Goal: Navigation & Orientation: Find specific page/section

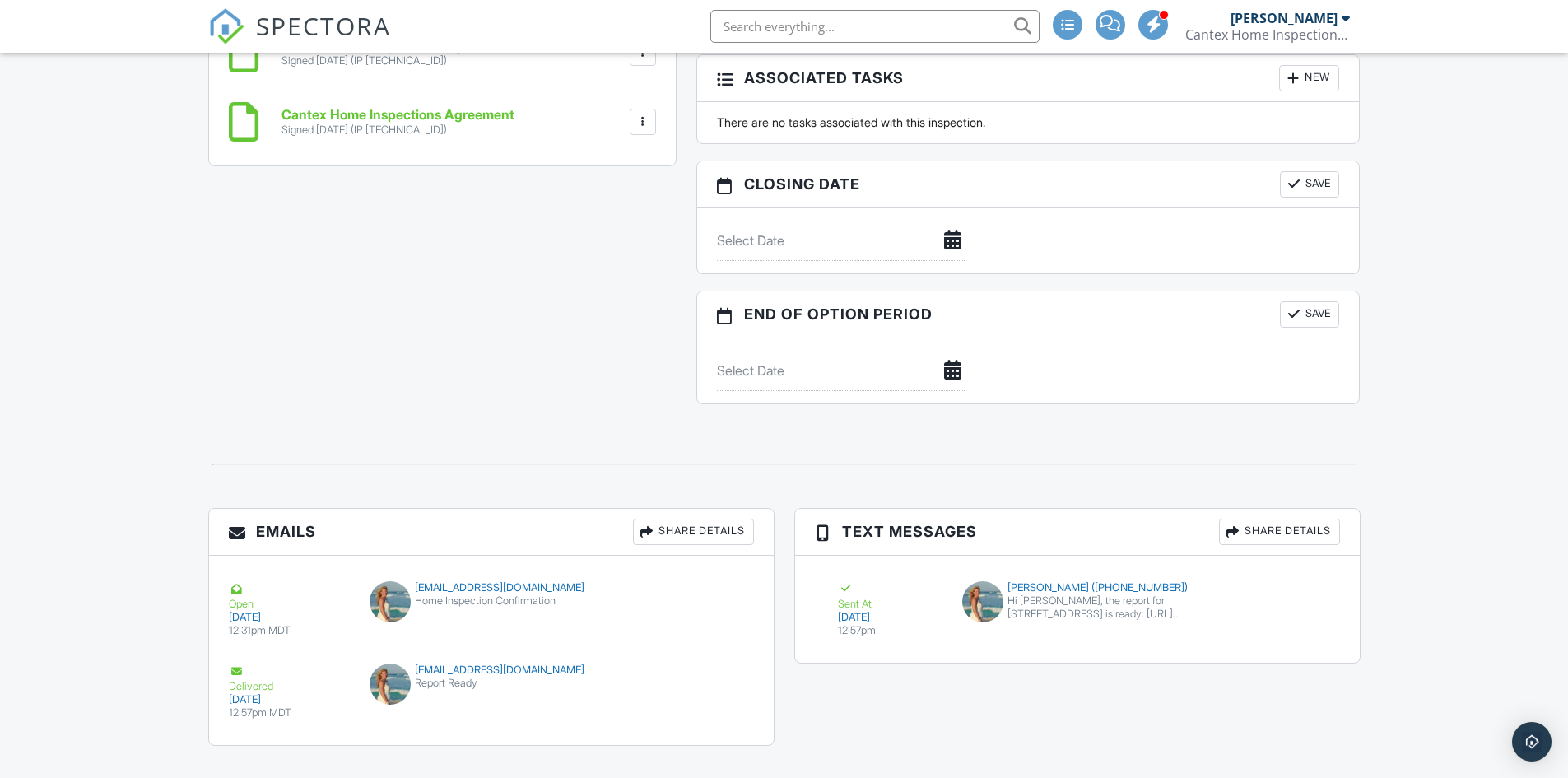
scroll to position [1355, 0]
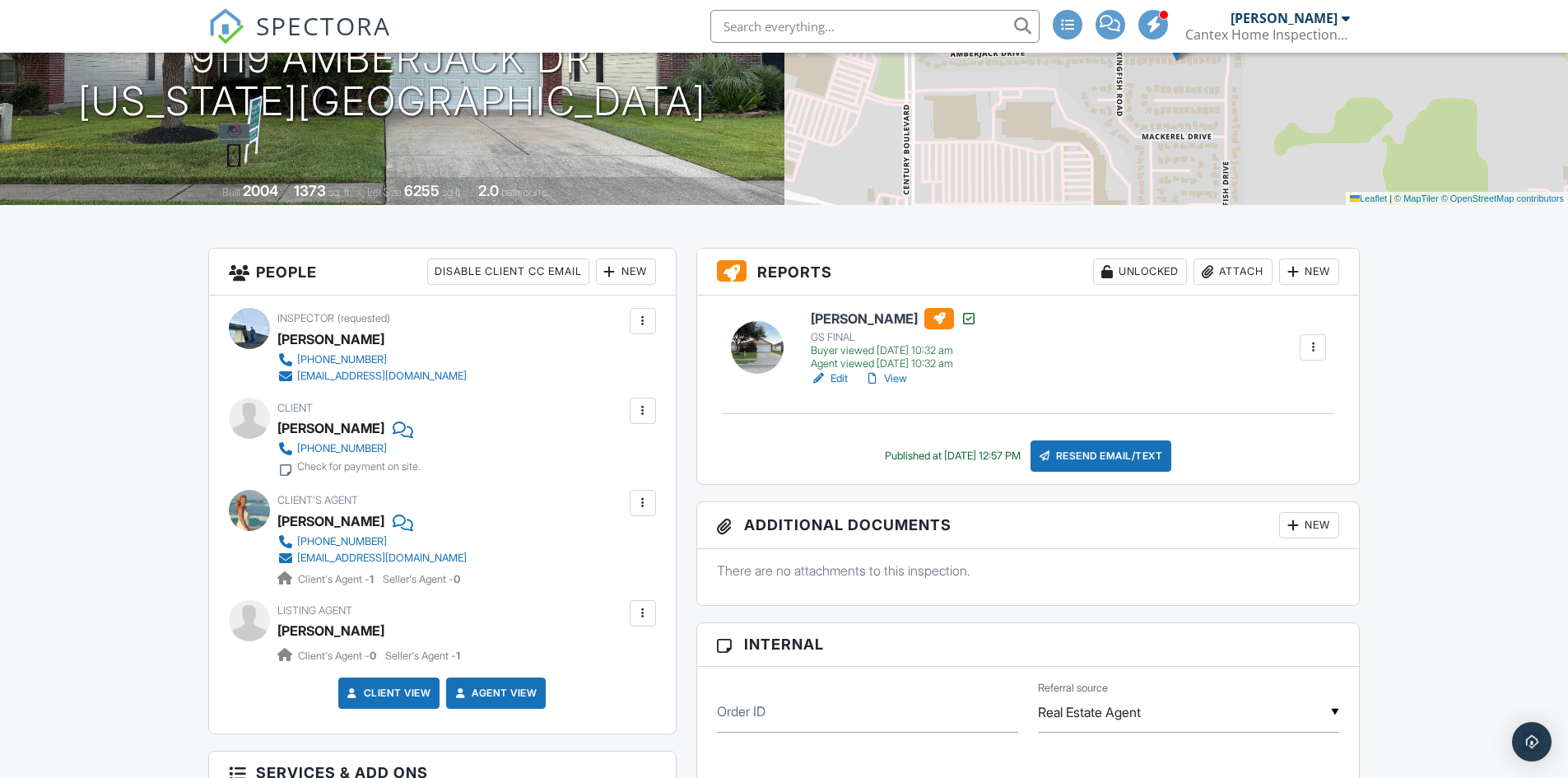
scroll to position [227, 0]
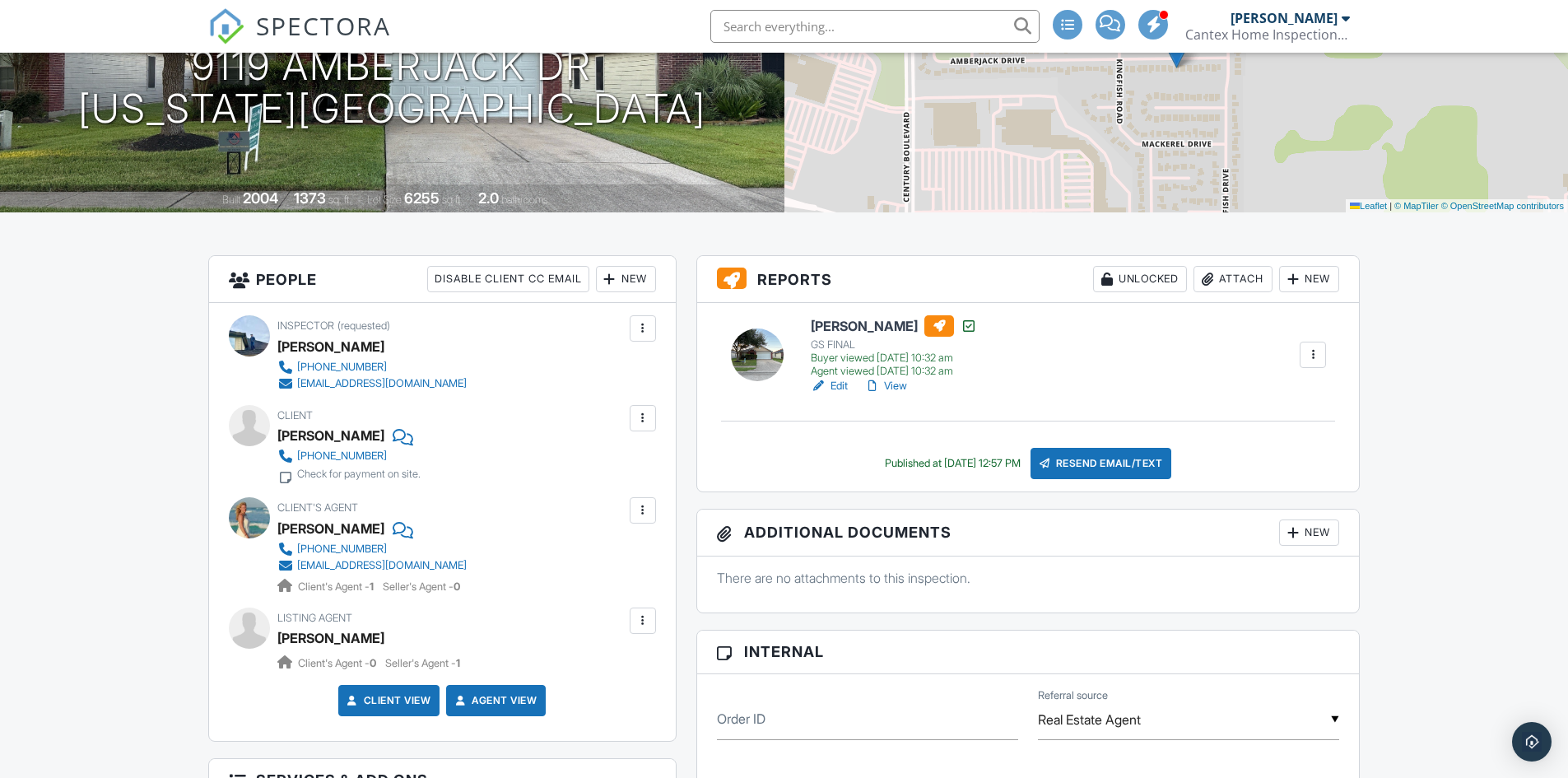
click at [1319, 358] on div at bounding box center [1312, 354] width 17 height 17
click at [1308, 429] on link "View Log" at bounding box center [1282, 428] width 77 height 18
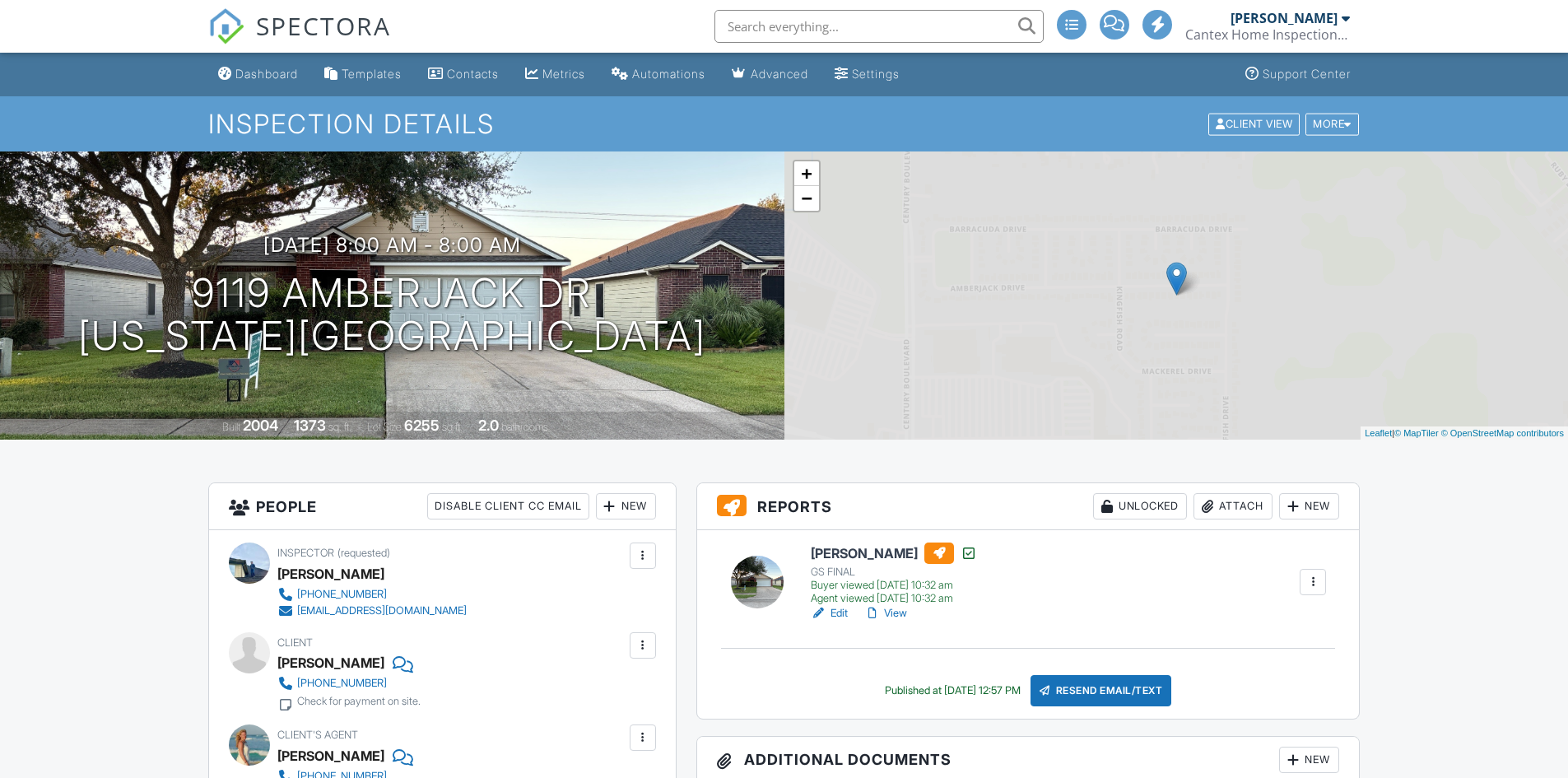
scroll to position [269, 0]
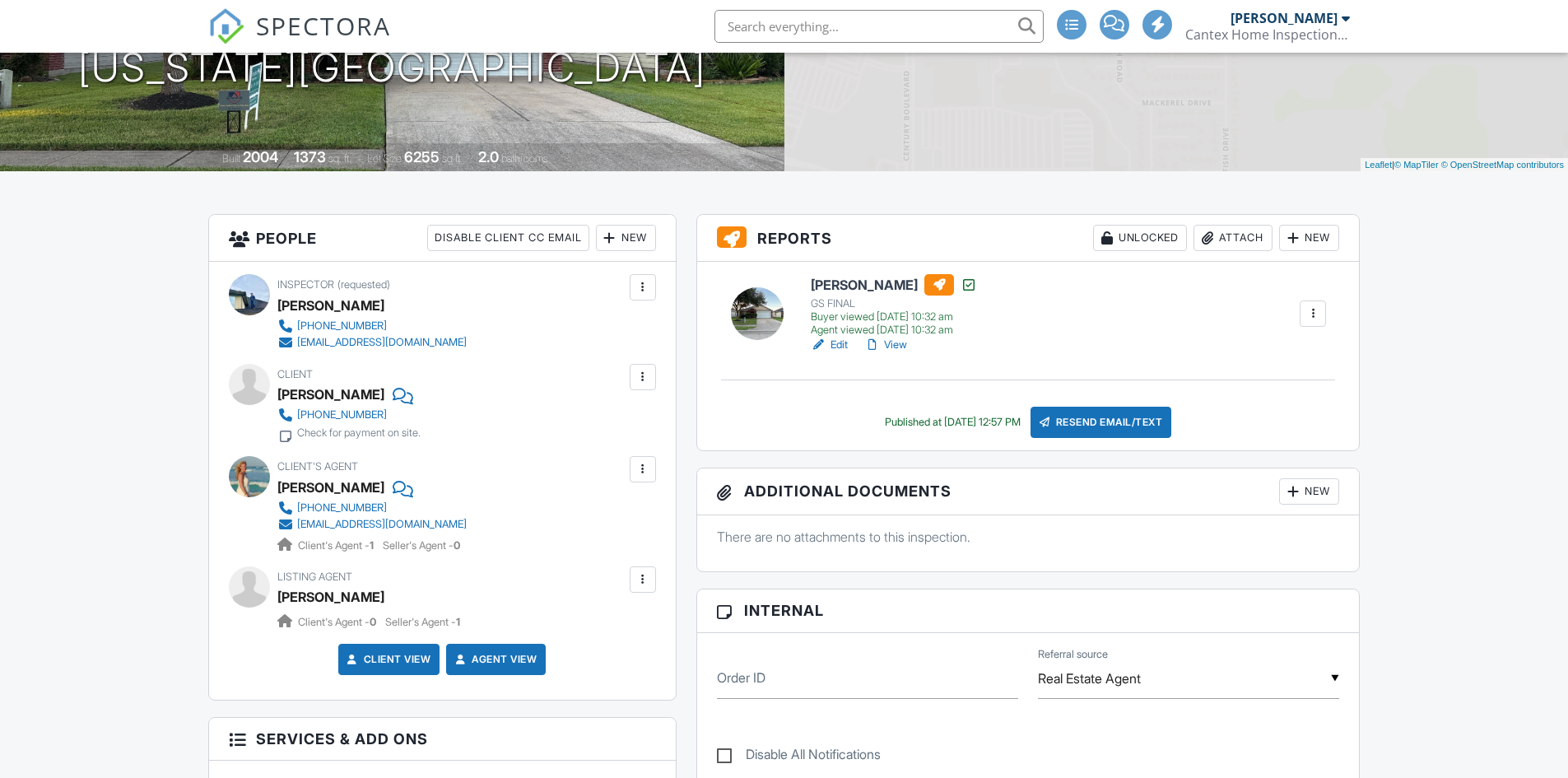
click at [896, 337] on link "View" at bounding box center [885, 345] width 42 height 17
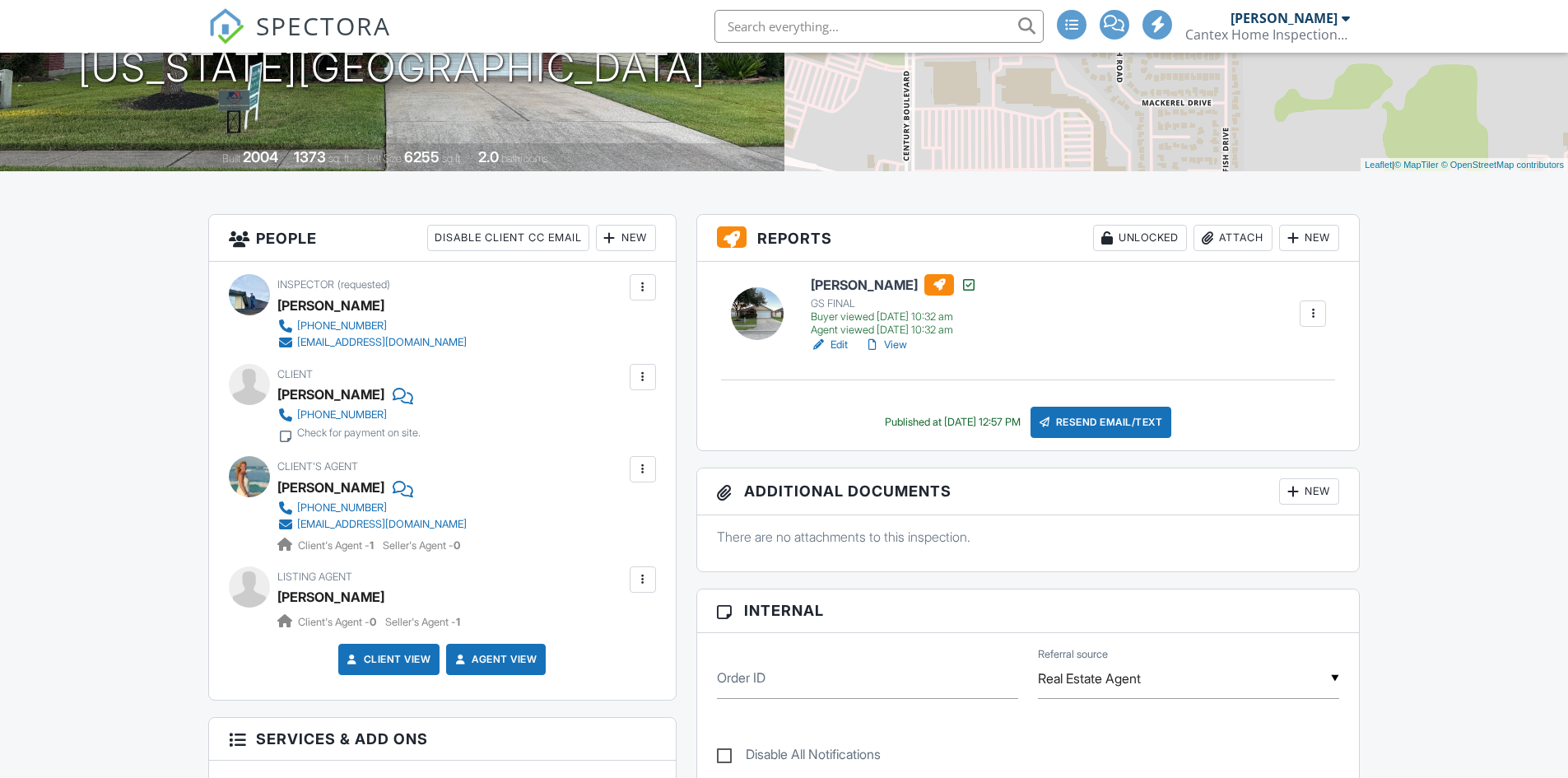
scroll to position [310, 0]
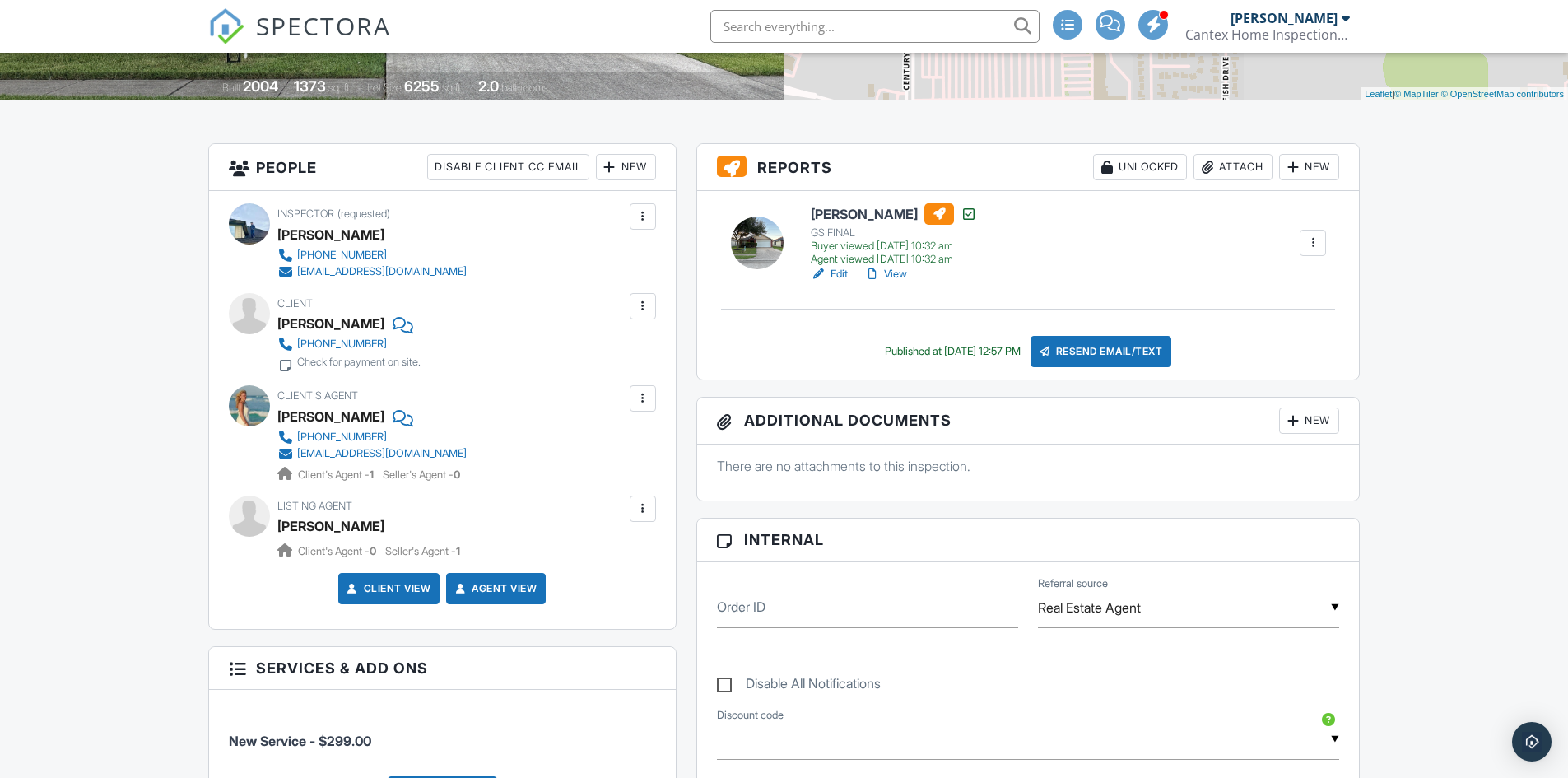
scroll to position [145, 0]
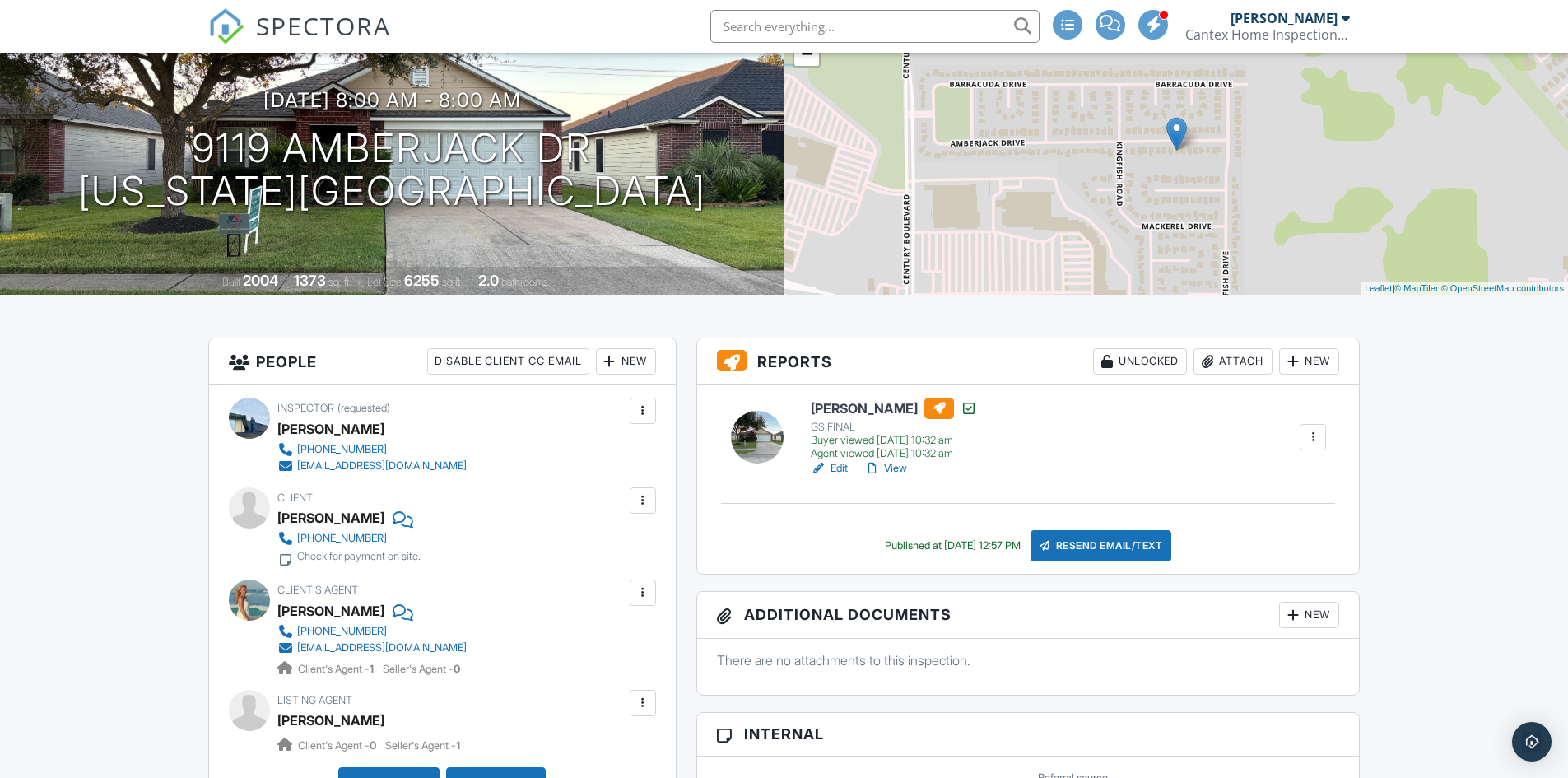
click at [1314, 437] on div at bounding box center [1312, 437] width 17 height 17
click at [1285, 513] on link "View Log" at bounding box center [1282, 510] width 77 height 18
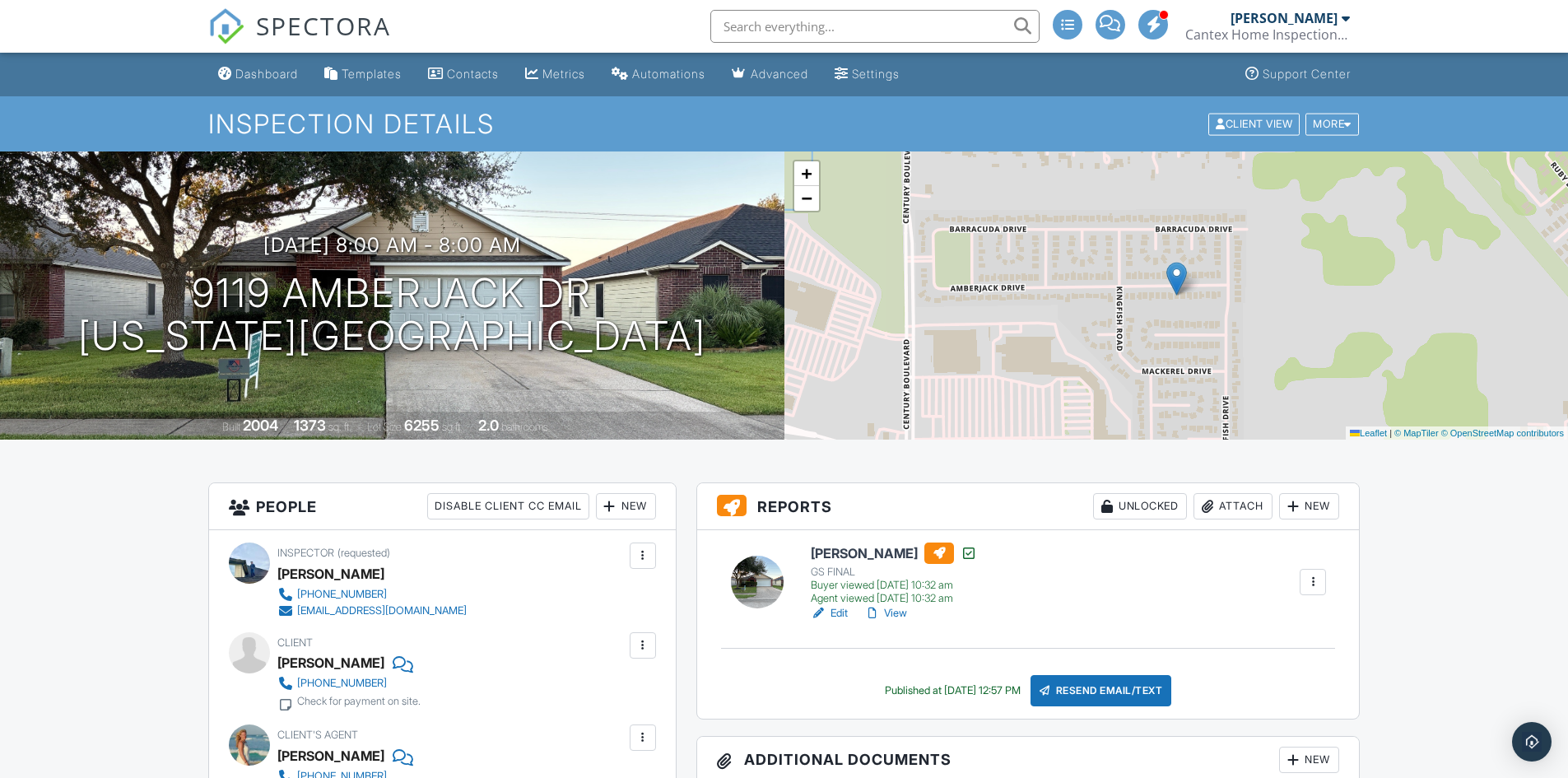
click at [1323, 126] on div "More" at bounding box center [1332, 123] width 53 height 23
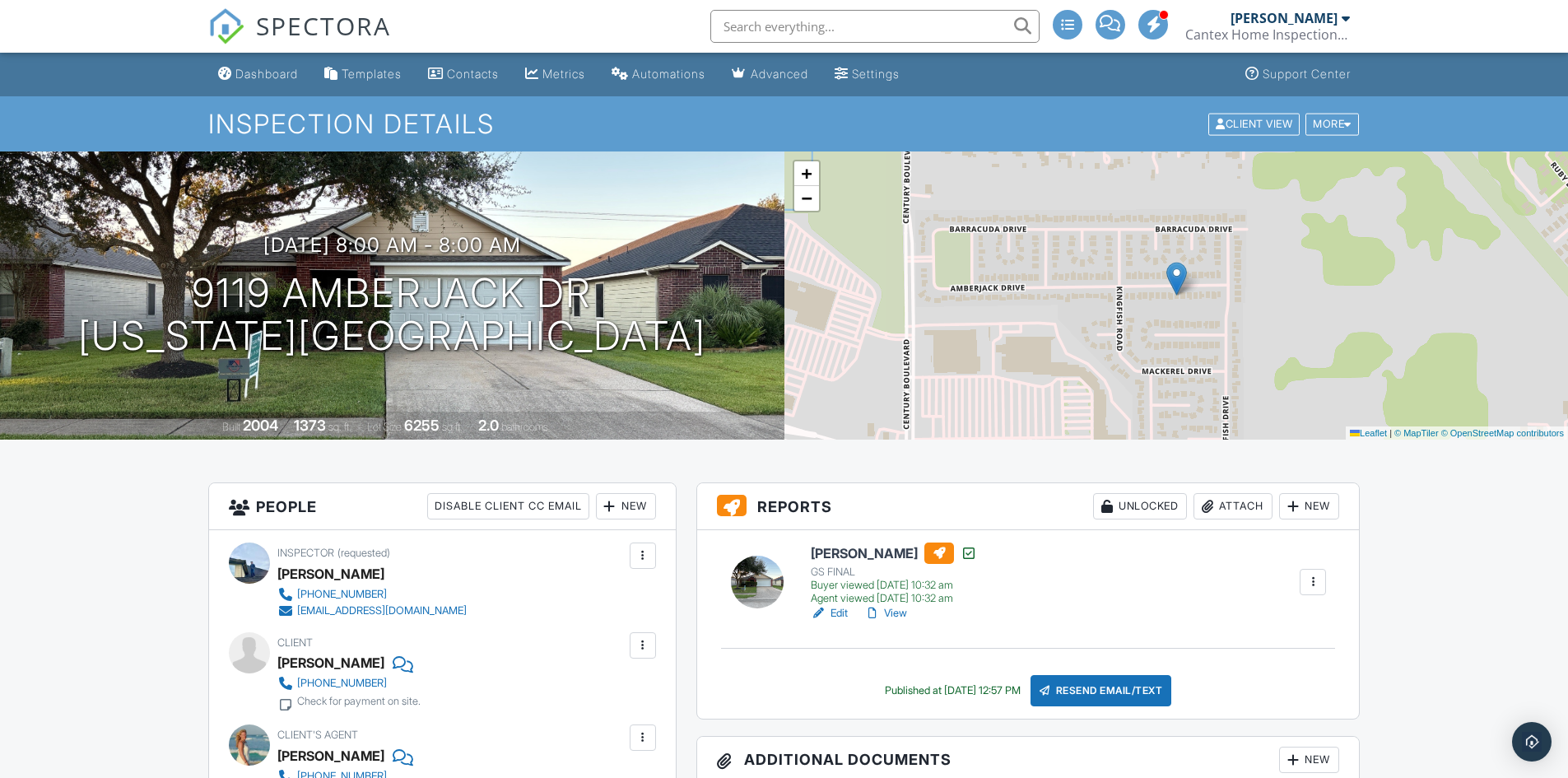
click at [783, 74] on div "Advanced" at bounding box center [780, 74] width 57 height 14
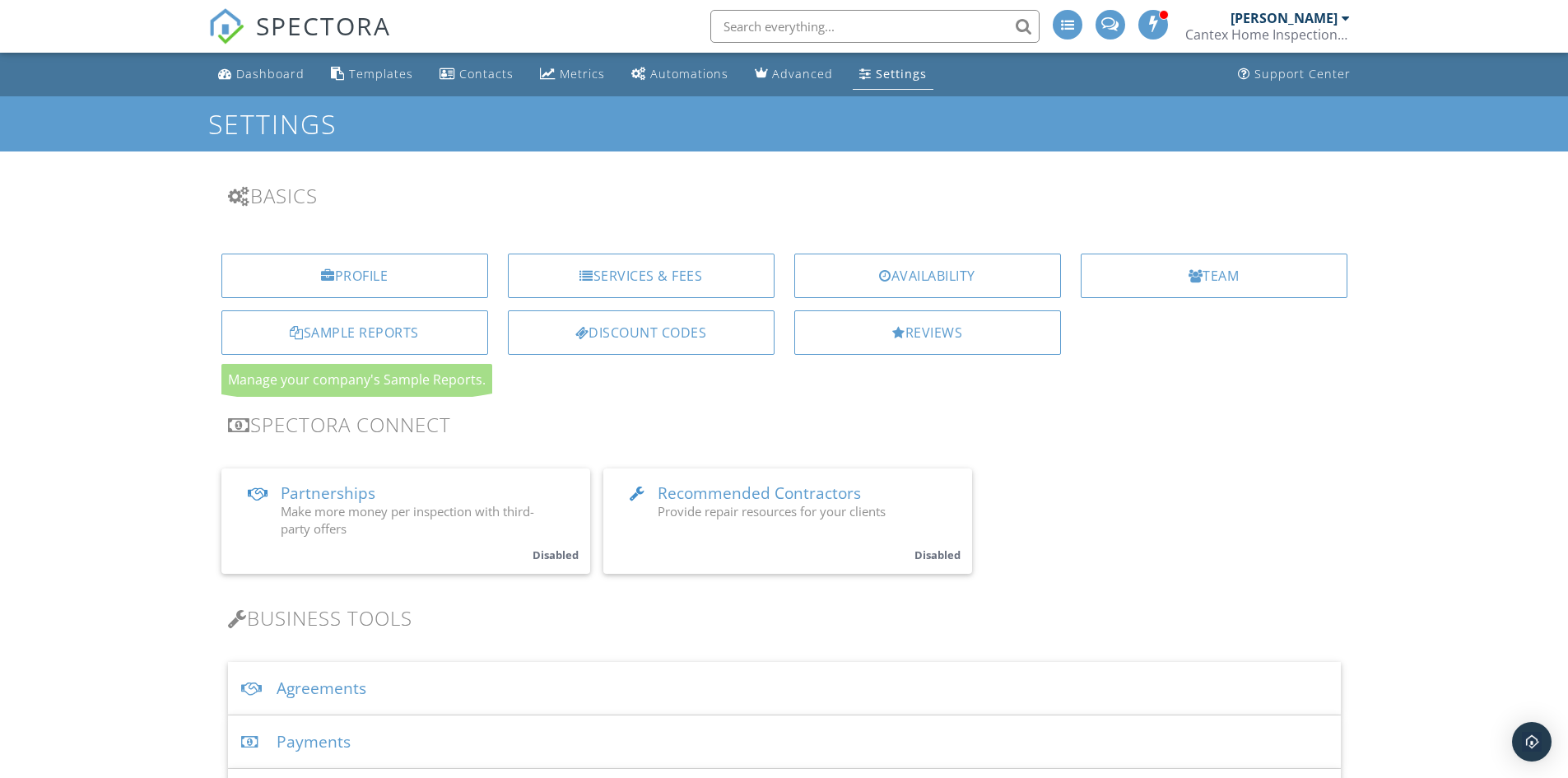
click at [407, 329] on div "Sample Reports" at bounding box center [354, 333] width 266 height 44
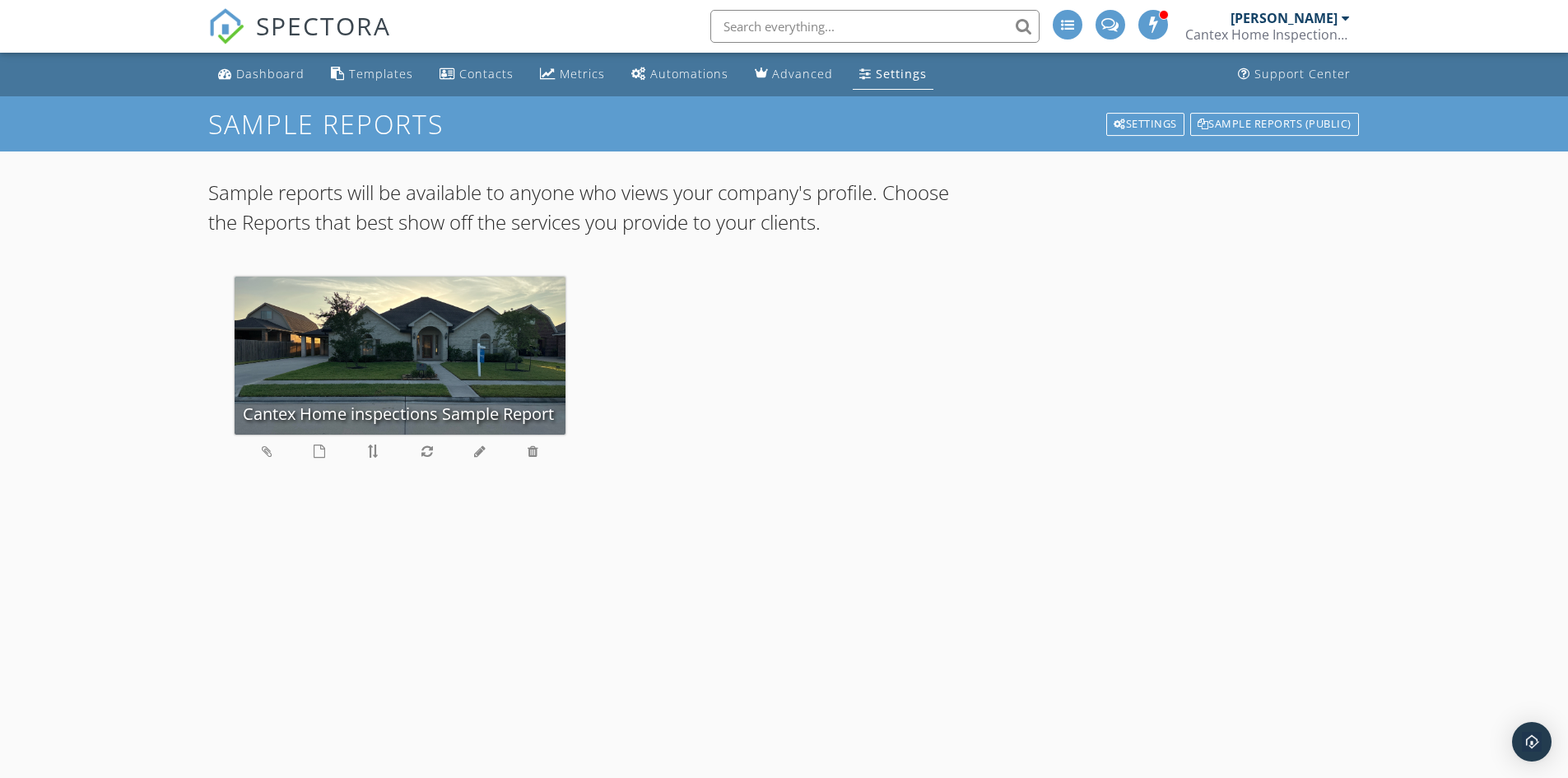
click at [1162, 126] on div "Settings" at bounding box center [1145, 123] width 78 height 23
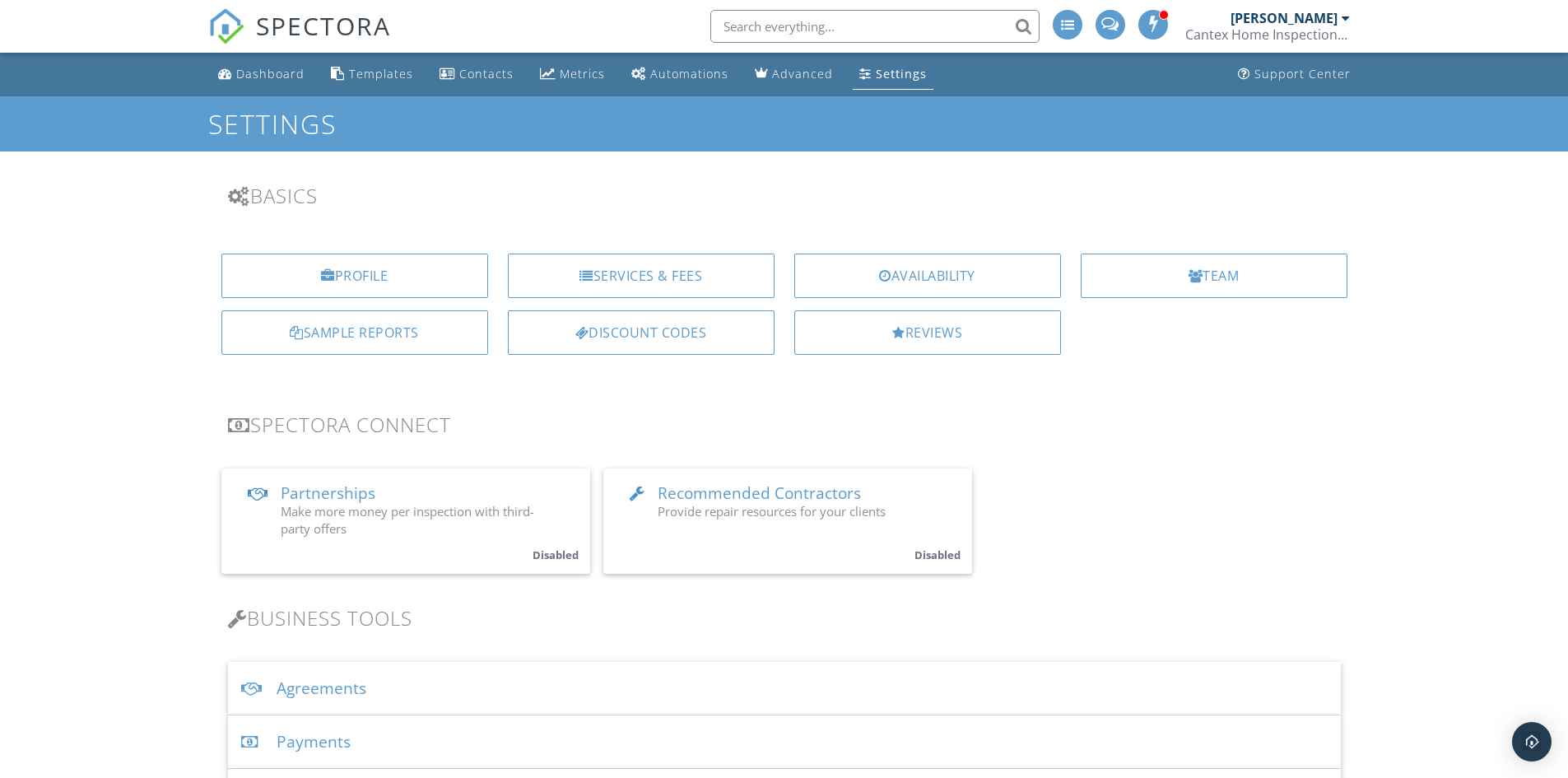
click at [428, 348] on div "Sample Reports" at bounding box center [354, 333] width 266 height 44
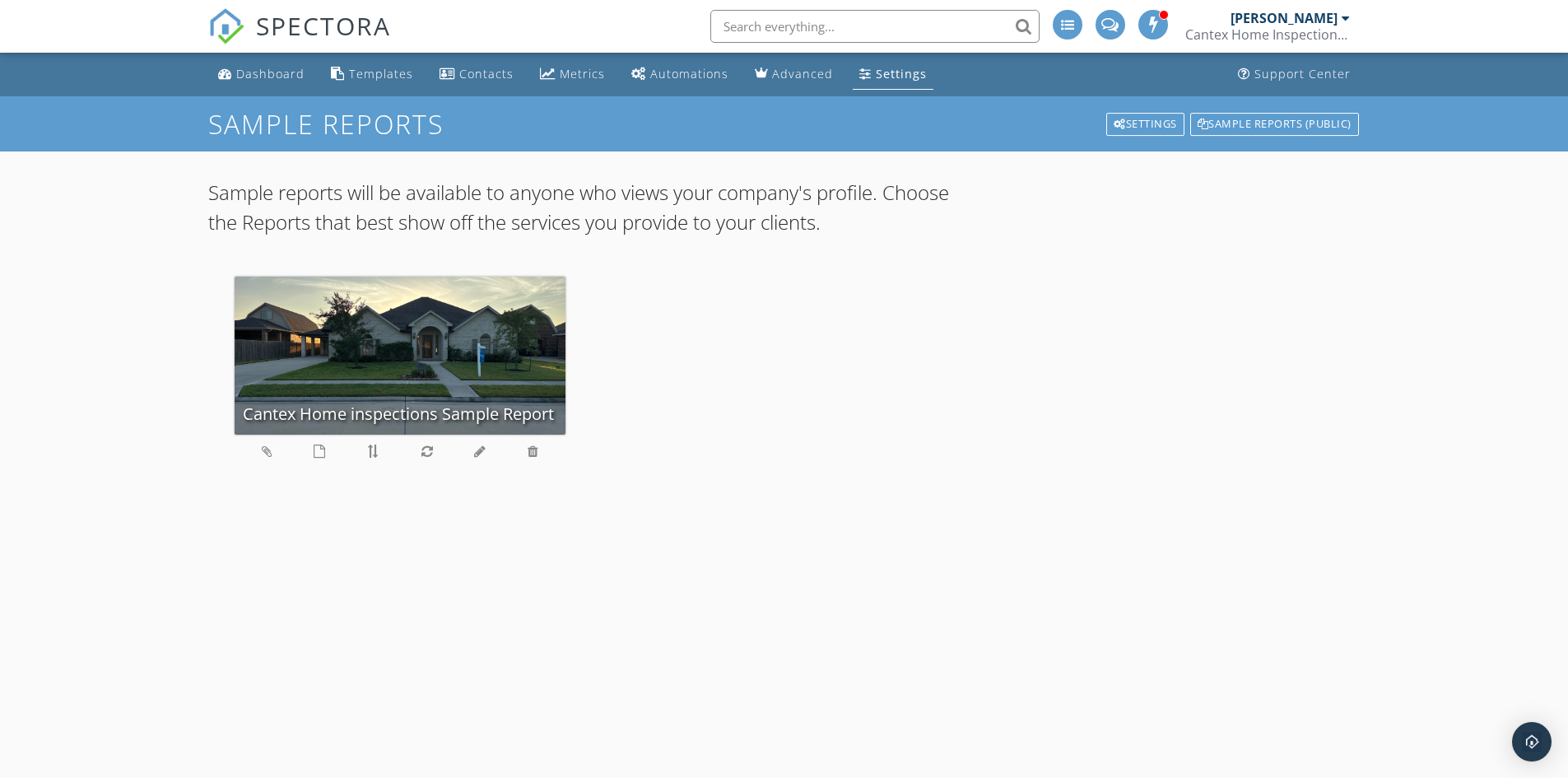
click at [1280, 129] on div "Sample Reports (public)" at bounding box center [1274, 123] width 169 height 23
click at [283, 77] on div "Dashboard" at bounding box center [269, 74] width 68 height 16
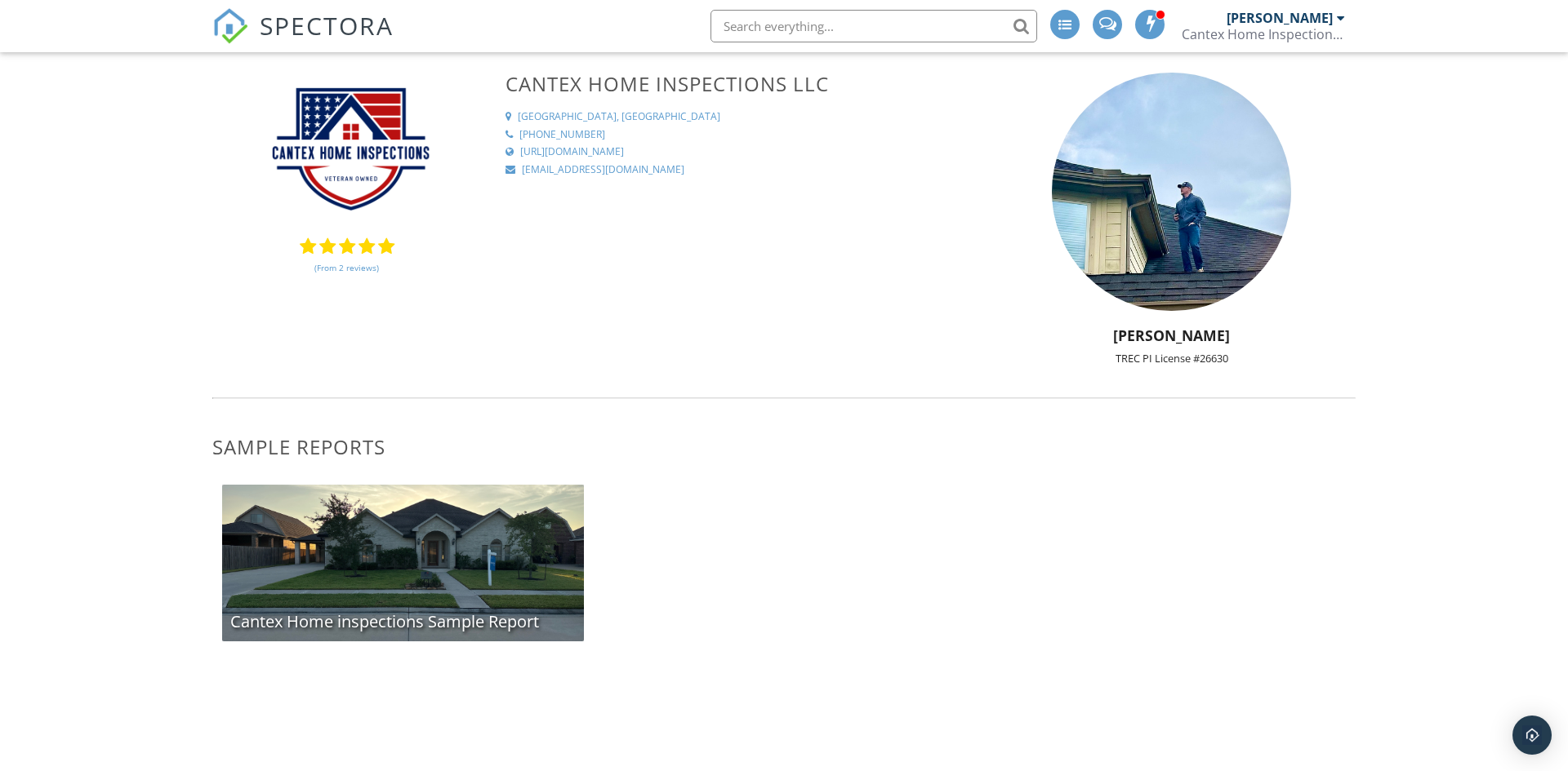
click at [538, 562] on div "Cantex Home inspections Sample Report" at bounding box center [403, 564] width 362 height 157
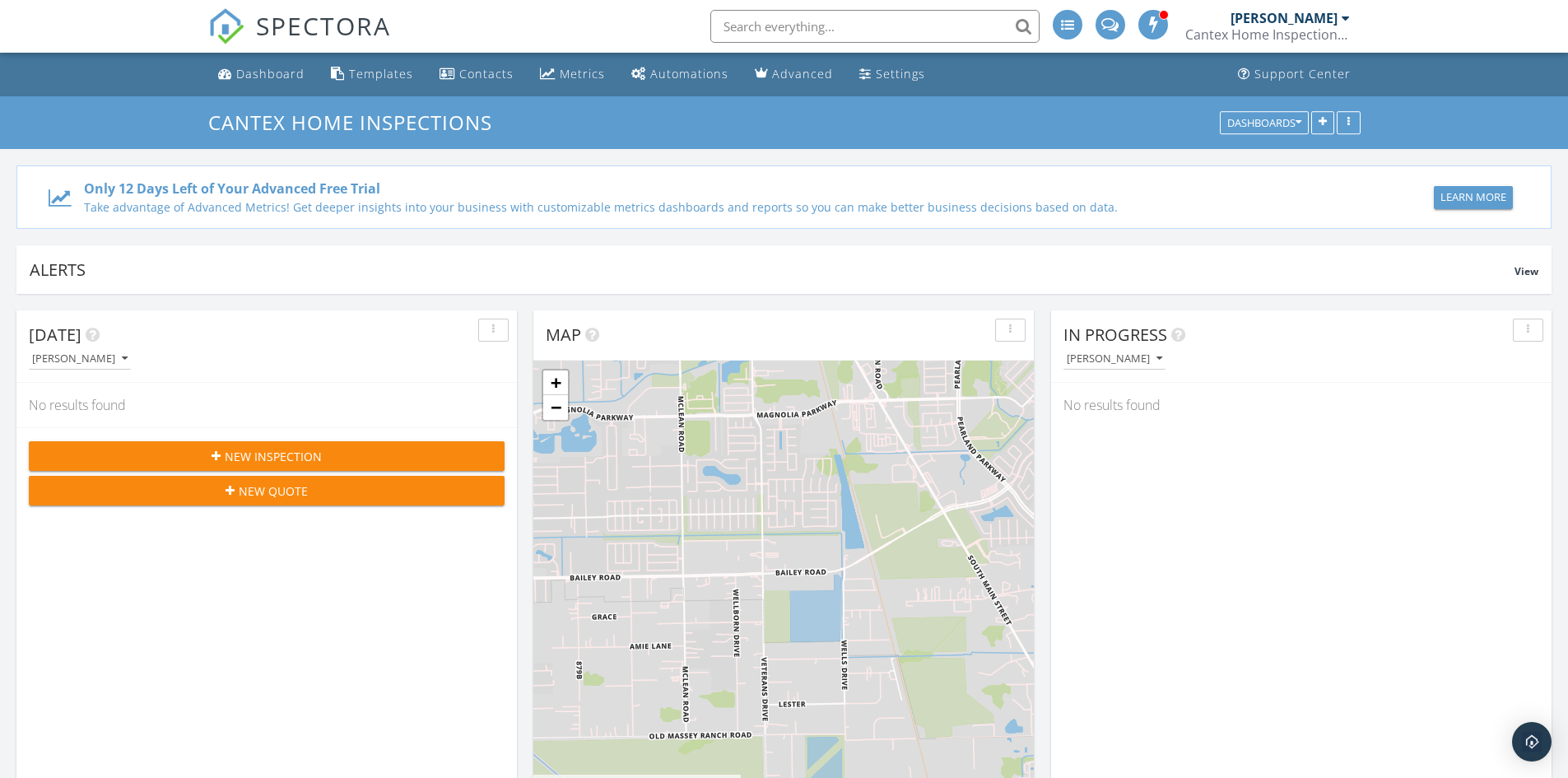
click at [876, 80] on div "Settings" at bounding box center [901, 74] width 49 height 16
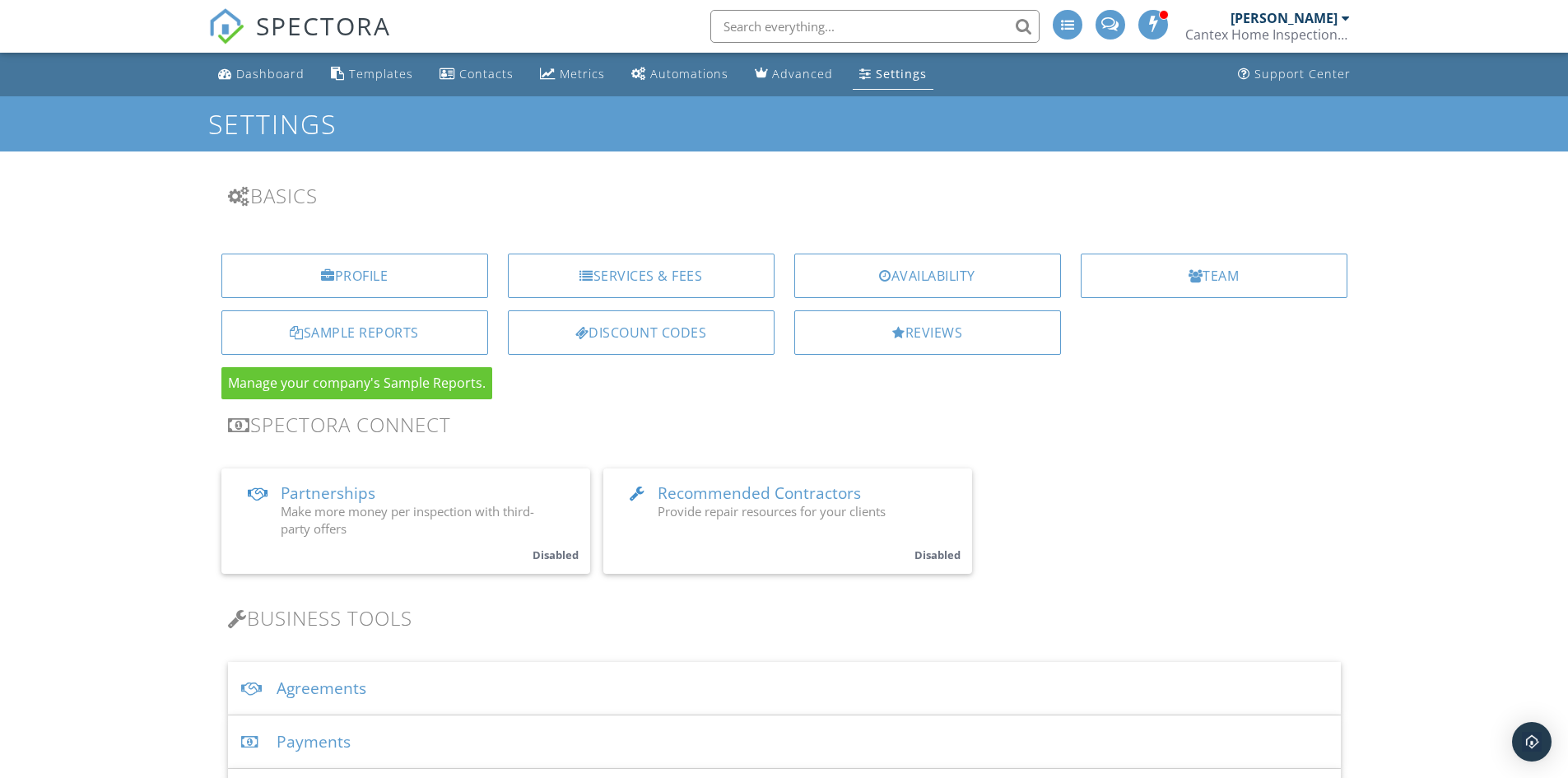
click at [435, 340] on div "Sample Reports" at bounding box center [354, 333] width 266 height 44
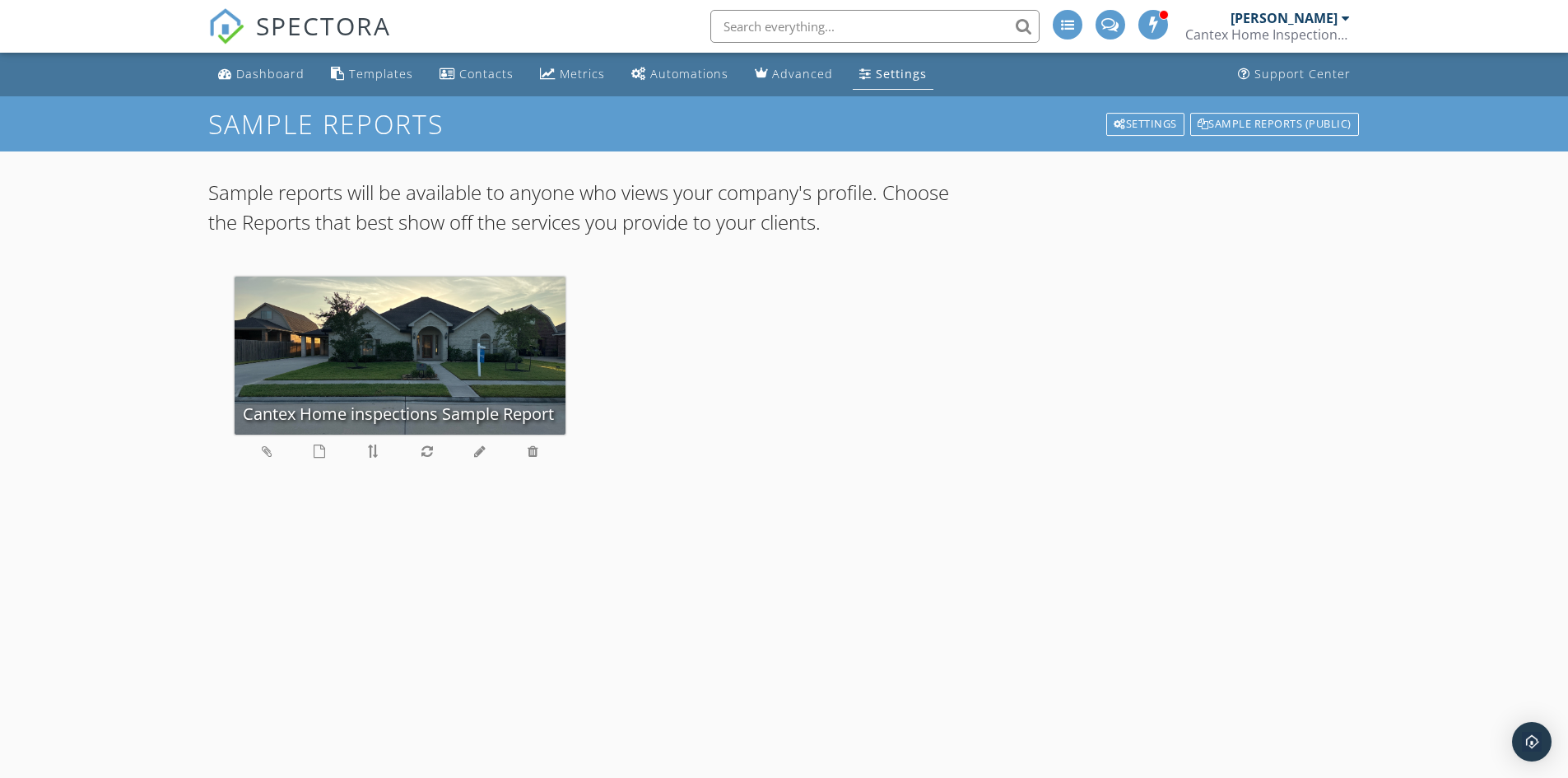
click at [1153, 126] on div "Settings" at bounding box center [1145, 123] width 78 height 23
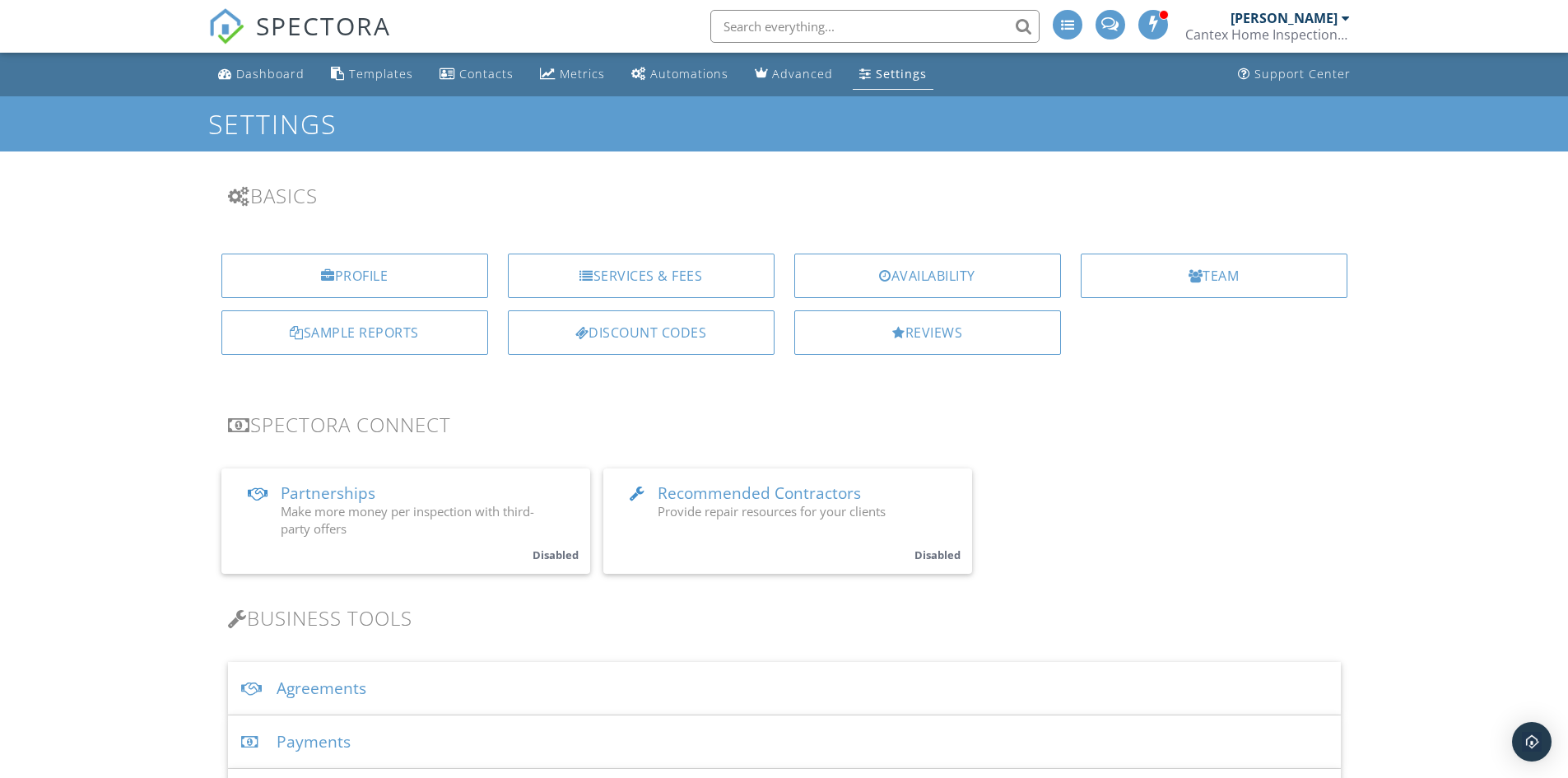
click at [380, 83] on link "Templates" at bounding box center [372, 74] width 96 height 31
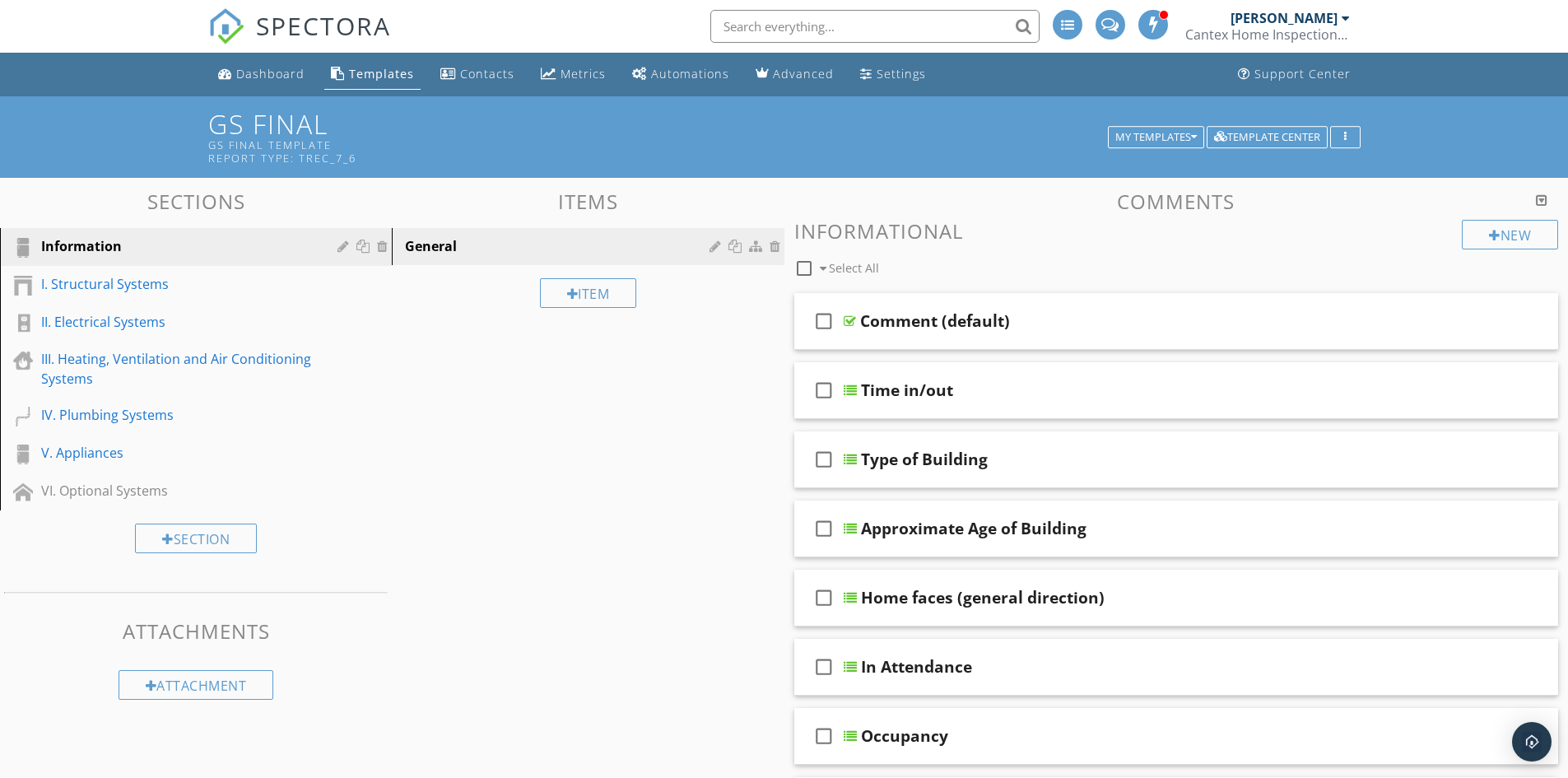
click at [787, 83] on link "Advanced" at bounding box center [794, 74] width 92 height 31
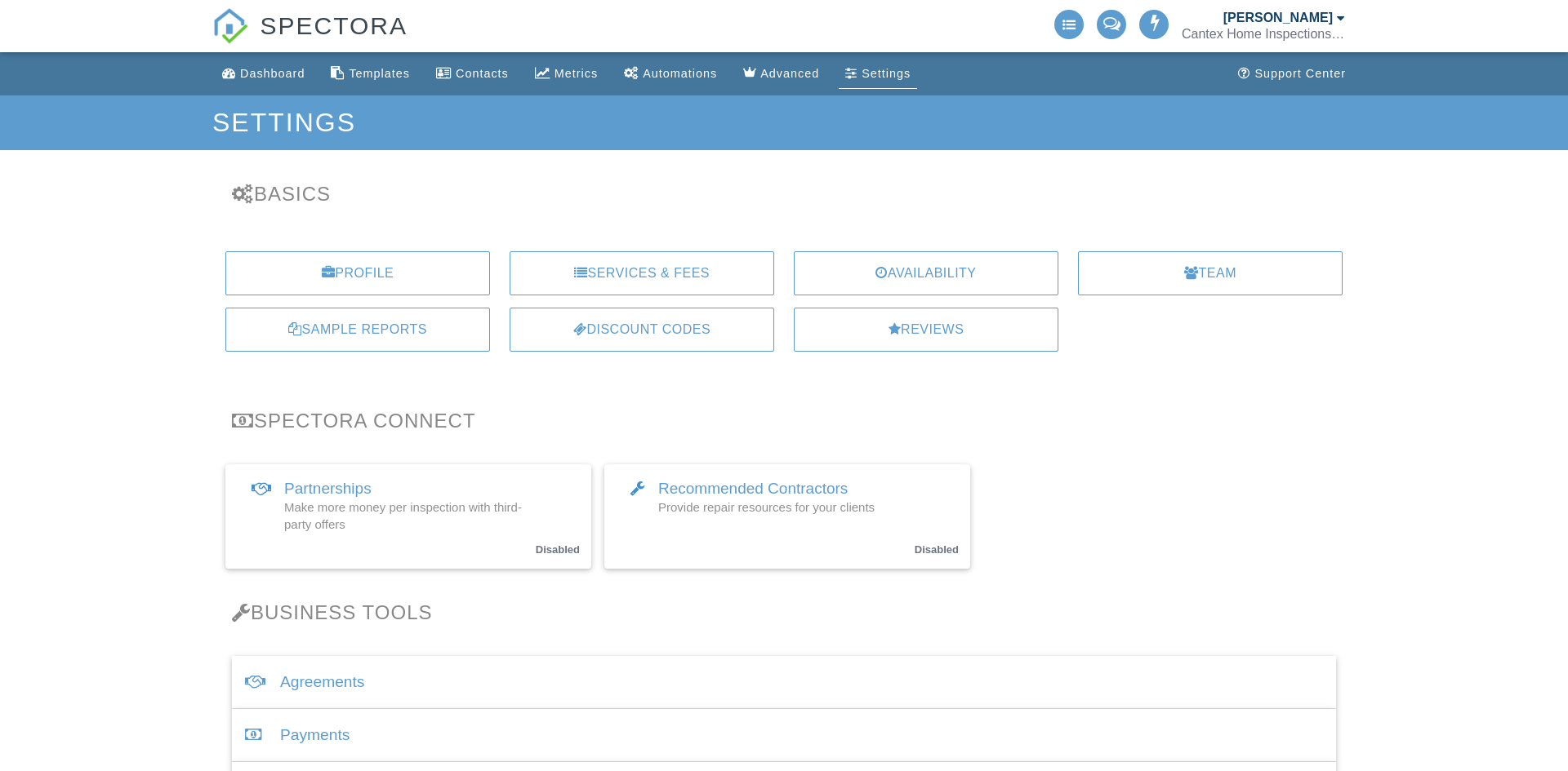
click at [702, 72] on div "Automations" at bounding box center [680, 72] width 74 height 13
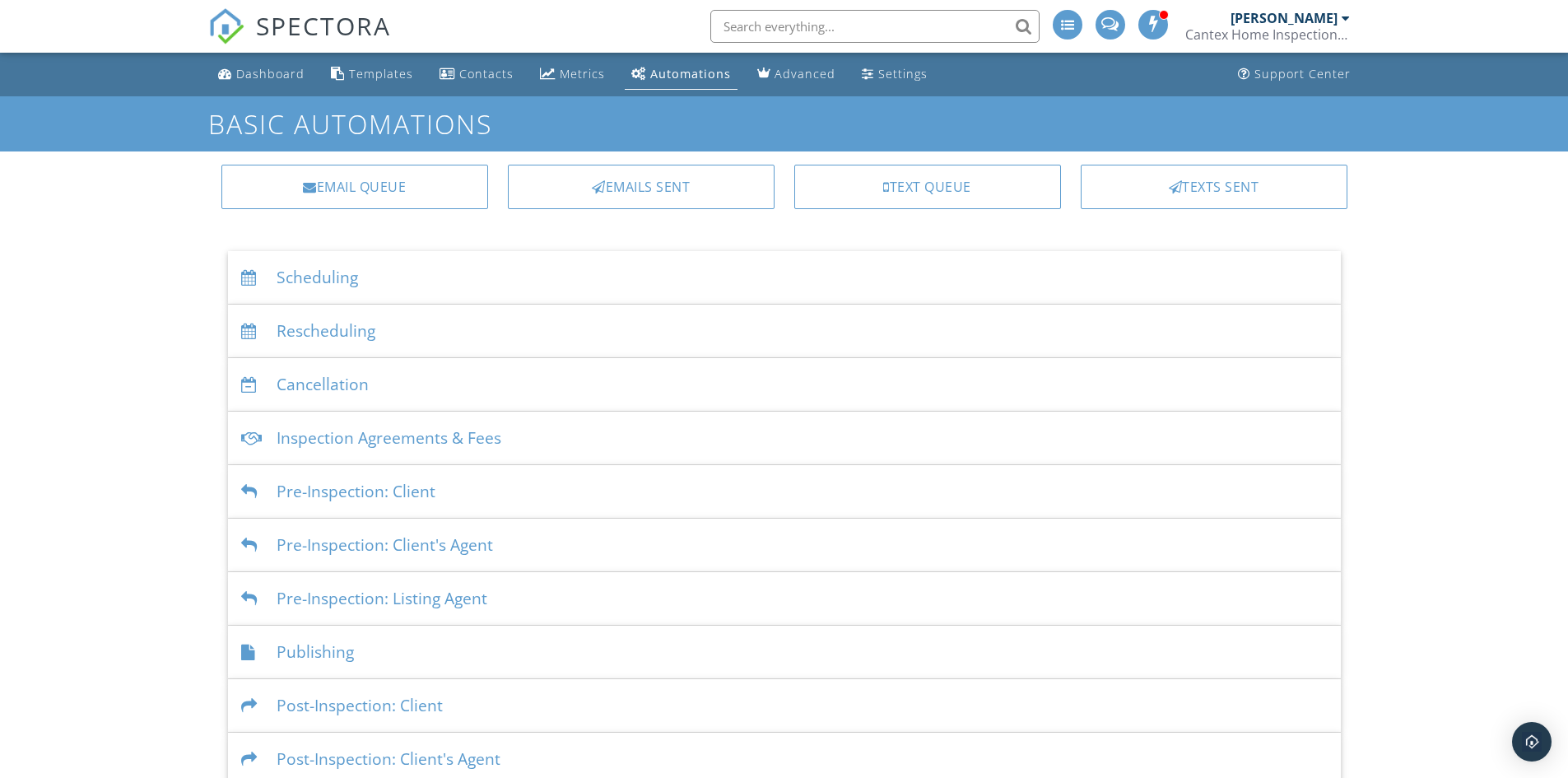
click at [471, 82] on link "Contacts" at bounding box center [477, 74] width 87 height 31
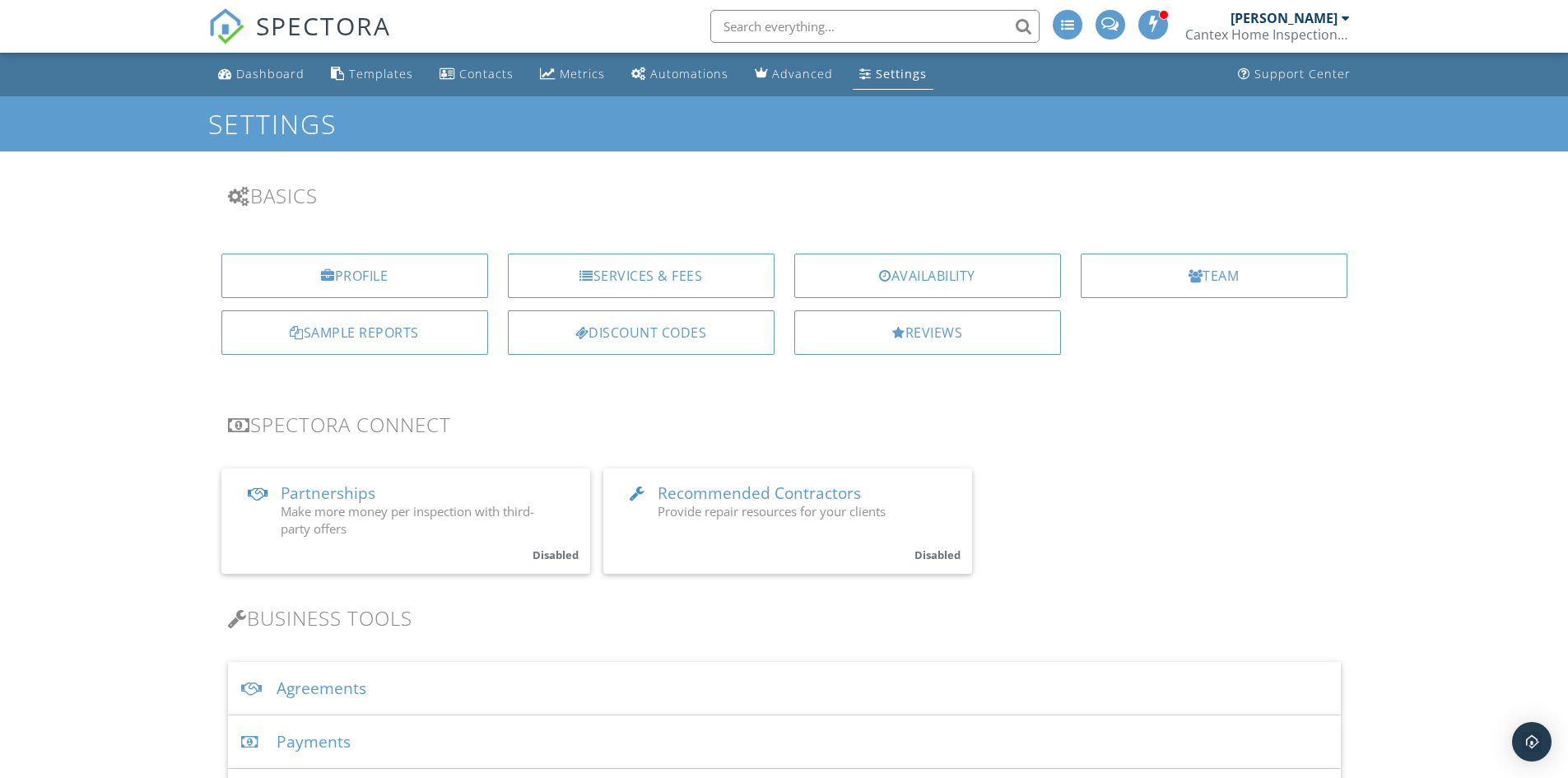
click at [263, 82] on link "Dashboard" at bounding box center [261, 74] width 100 height 31
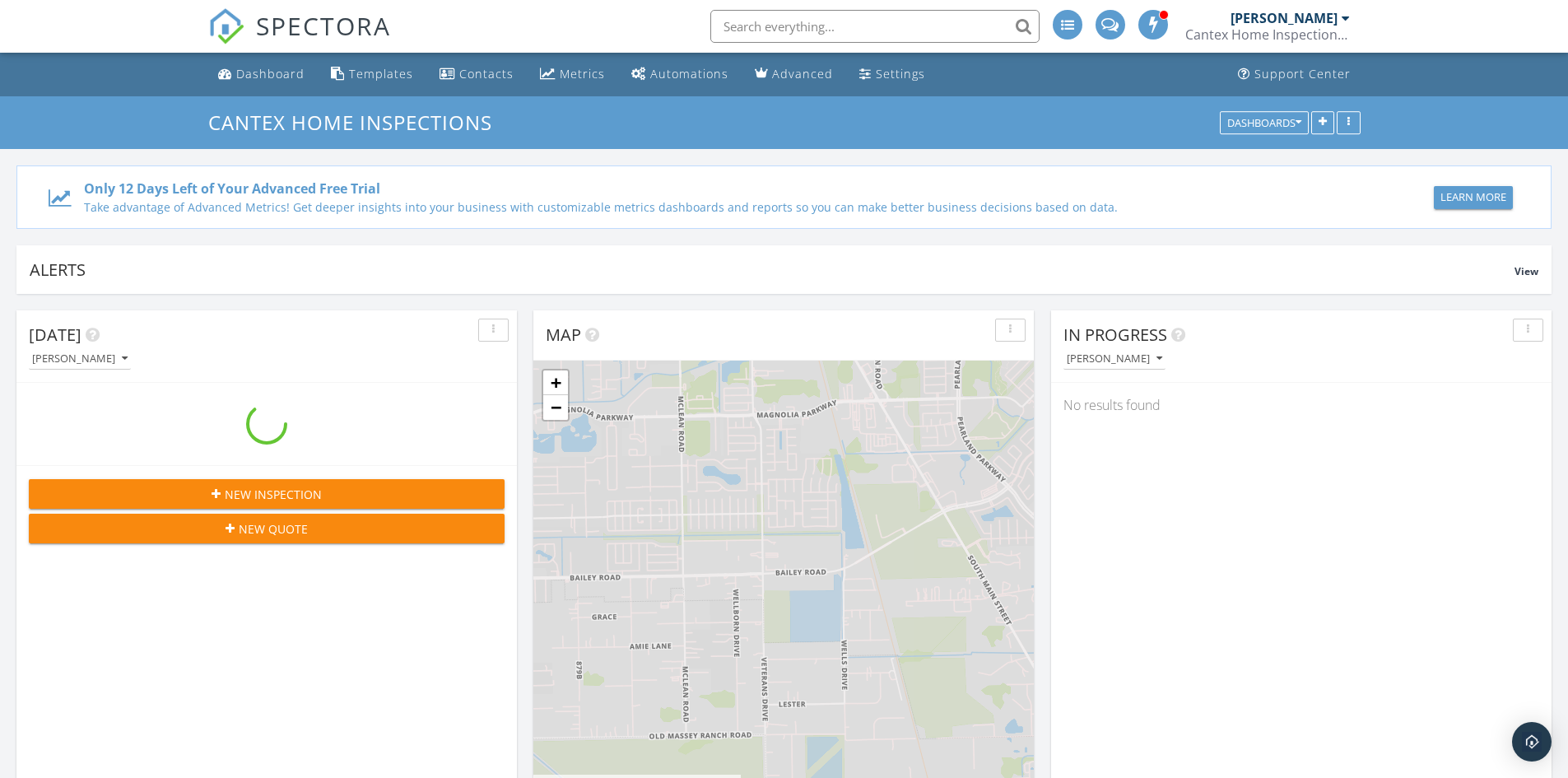
scroll to position [1524, 1594]
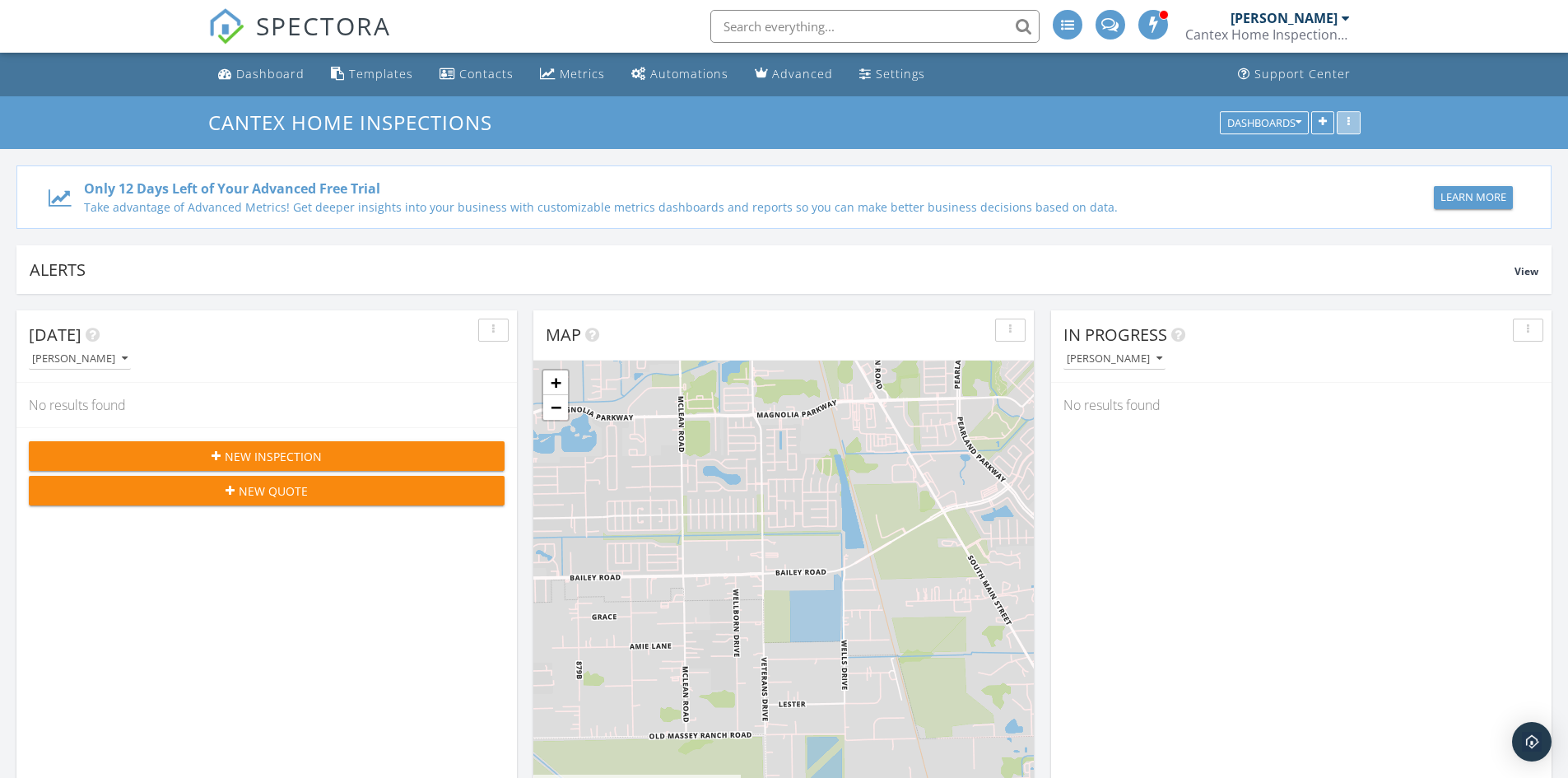
click at [1345, 119] on div "button" at bounding box center [1349, 122] width 16 height 12
click at [1180, 189] on div "Only 12 Days Left of Your Advanced Free Trial" at bounding box center [682, 189] width 1196 height 20
click at [1289, 130] on button "Dashboards" at bounding box center [1264, 122] width 89 height 23
click at [1076, 177] on div "Only 12 Days Left of Your Advanced Free Trial Take advantage of Advanced Metric…" at bounding box center [784, 197] width 1535 height 63
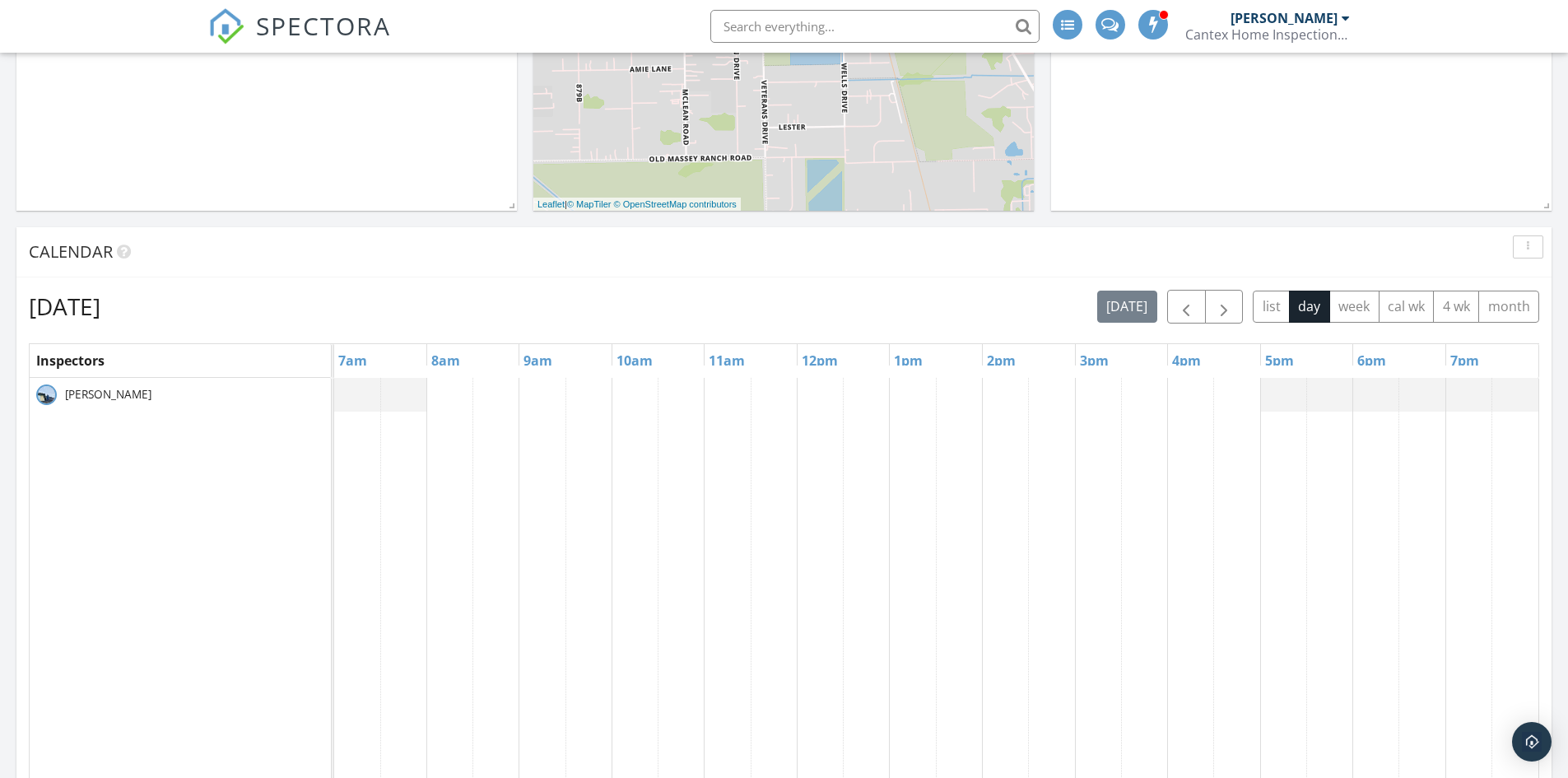
scroll to position [577, 0]
click at [1270, 306] on button "list" at bounding box center [1272, 307] width 37 height 33
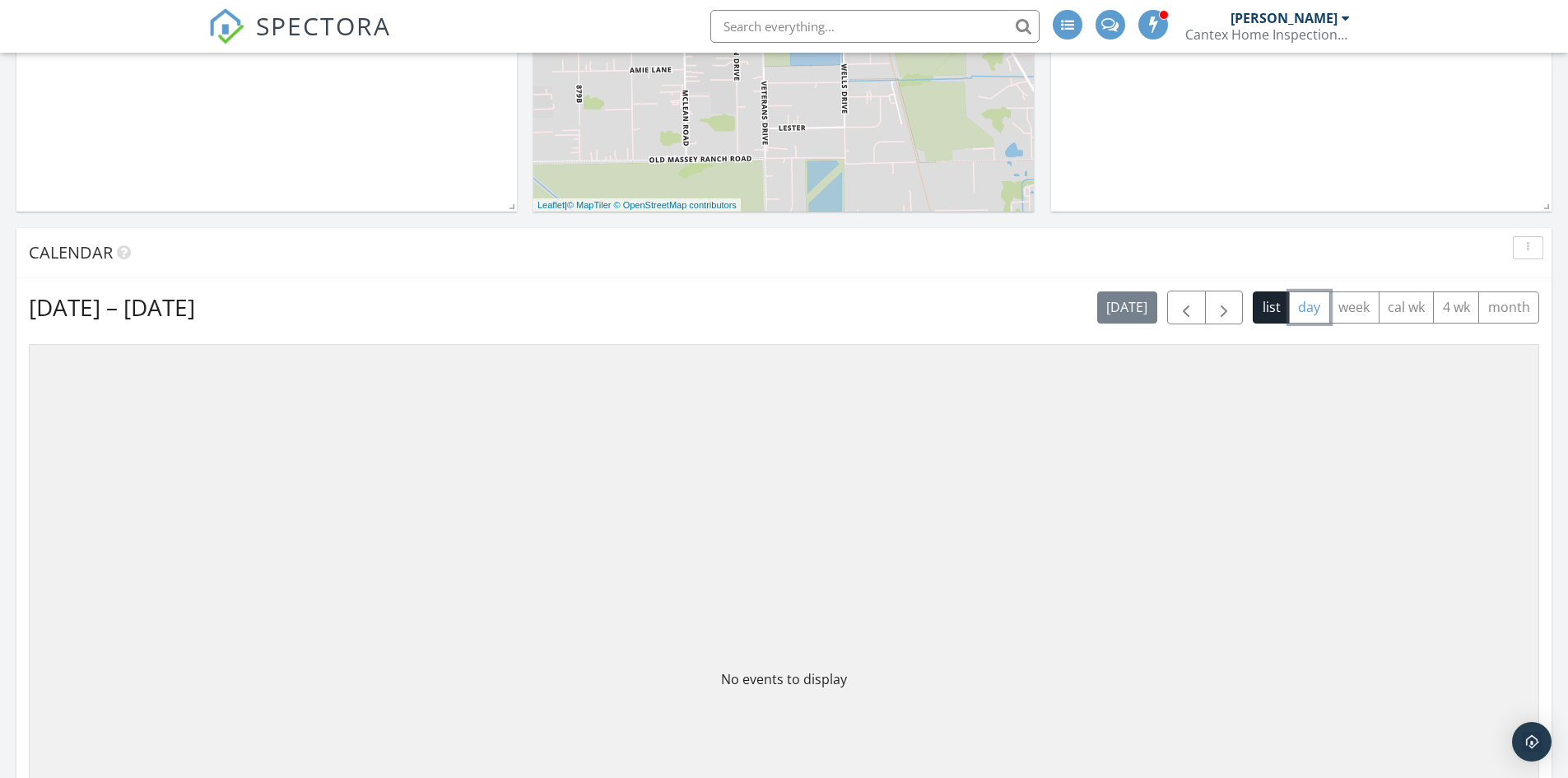
click at [1313, 308] on button "day" at bounding box center [1310, 307] width 41 height 33
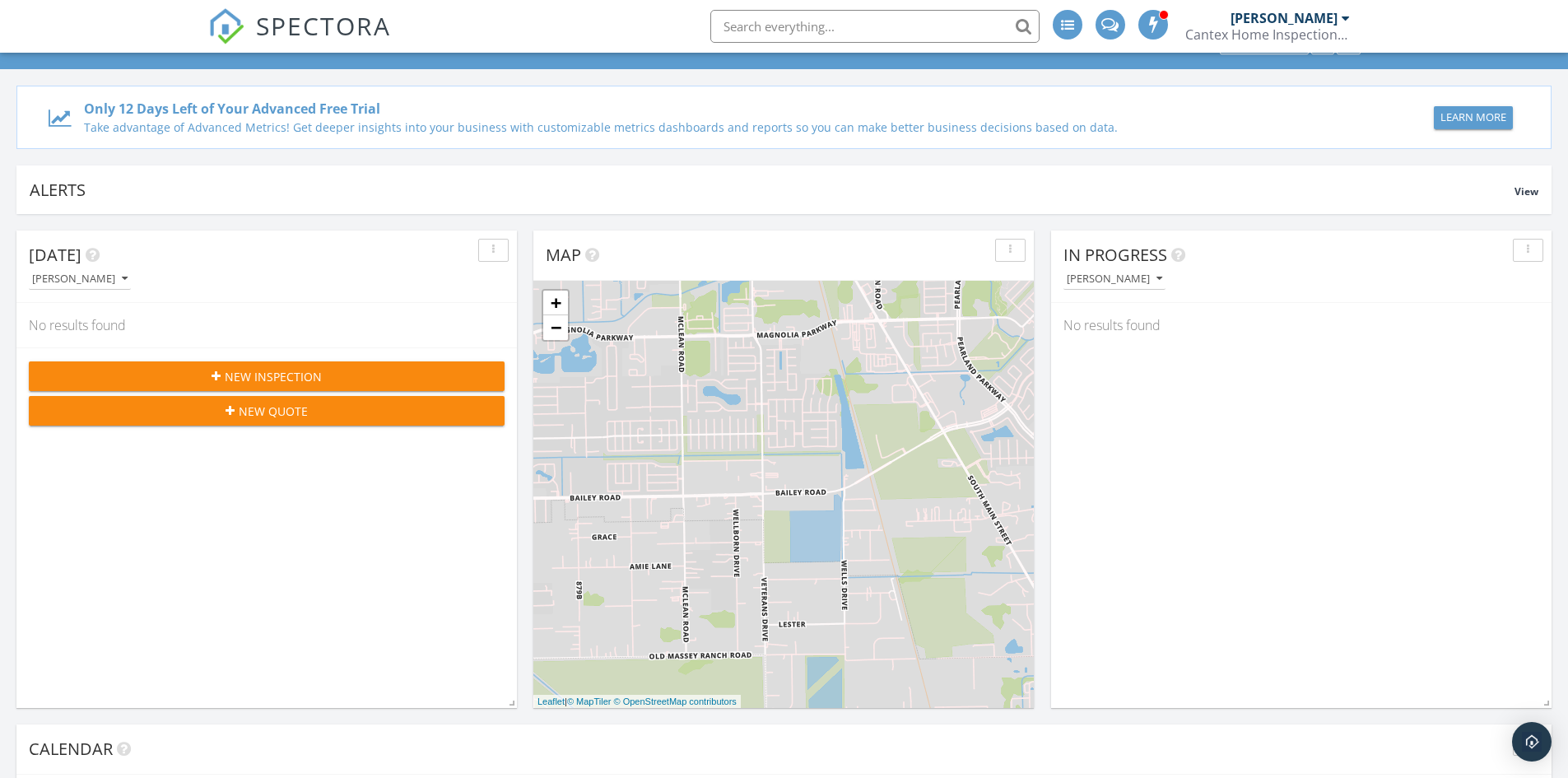
scroll to position [0, 0]
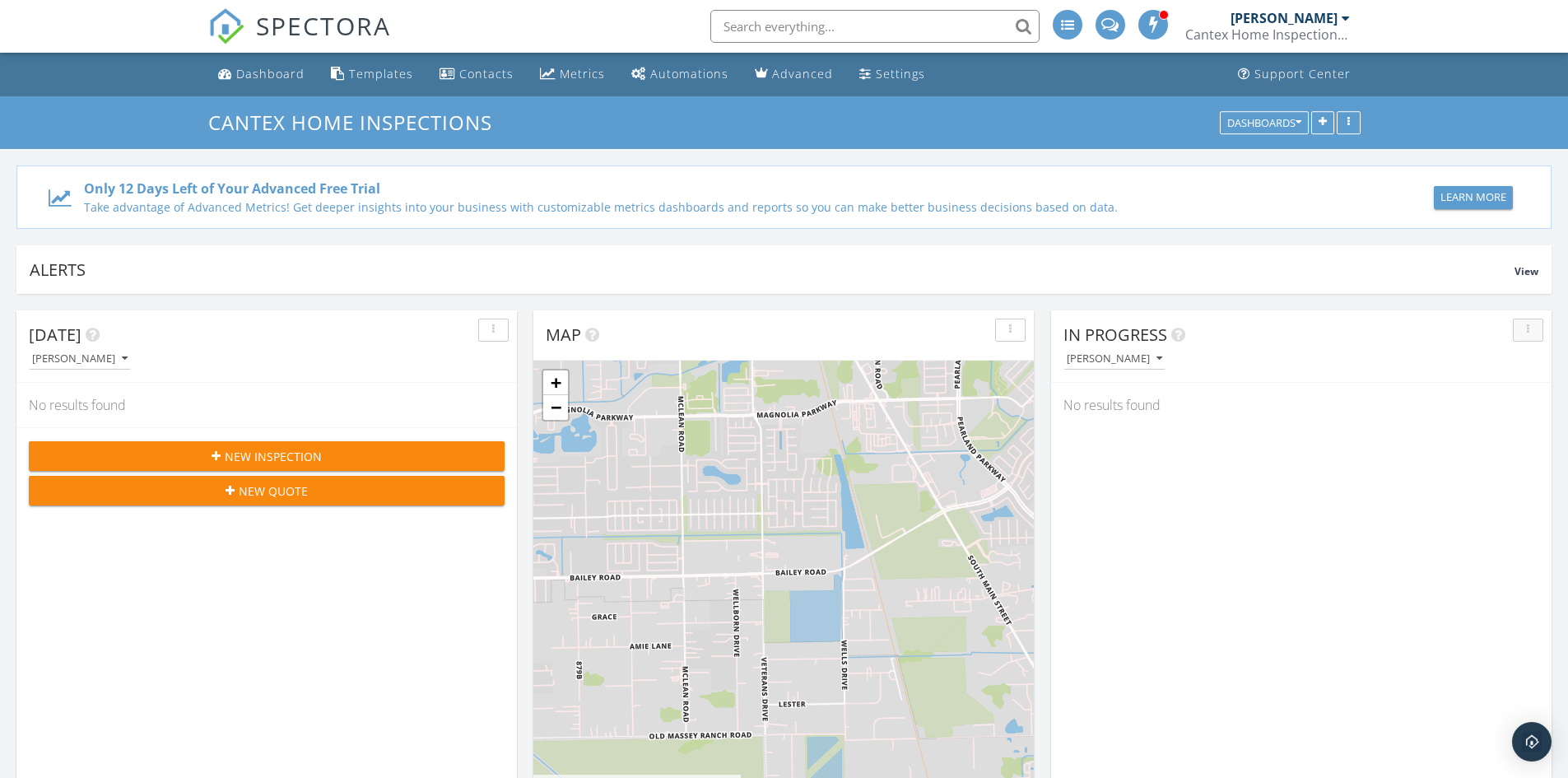
click at [1531, 325] on div "button" at bounding box center [1529, 331] width 16 height 12
click at [1369, 289] on div "Alerts View" at bounding box center [784, 270] width 1535 height 48
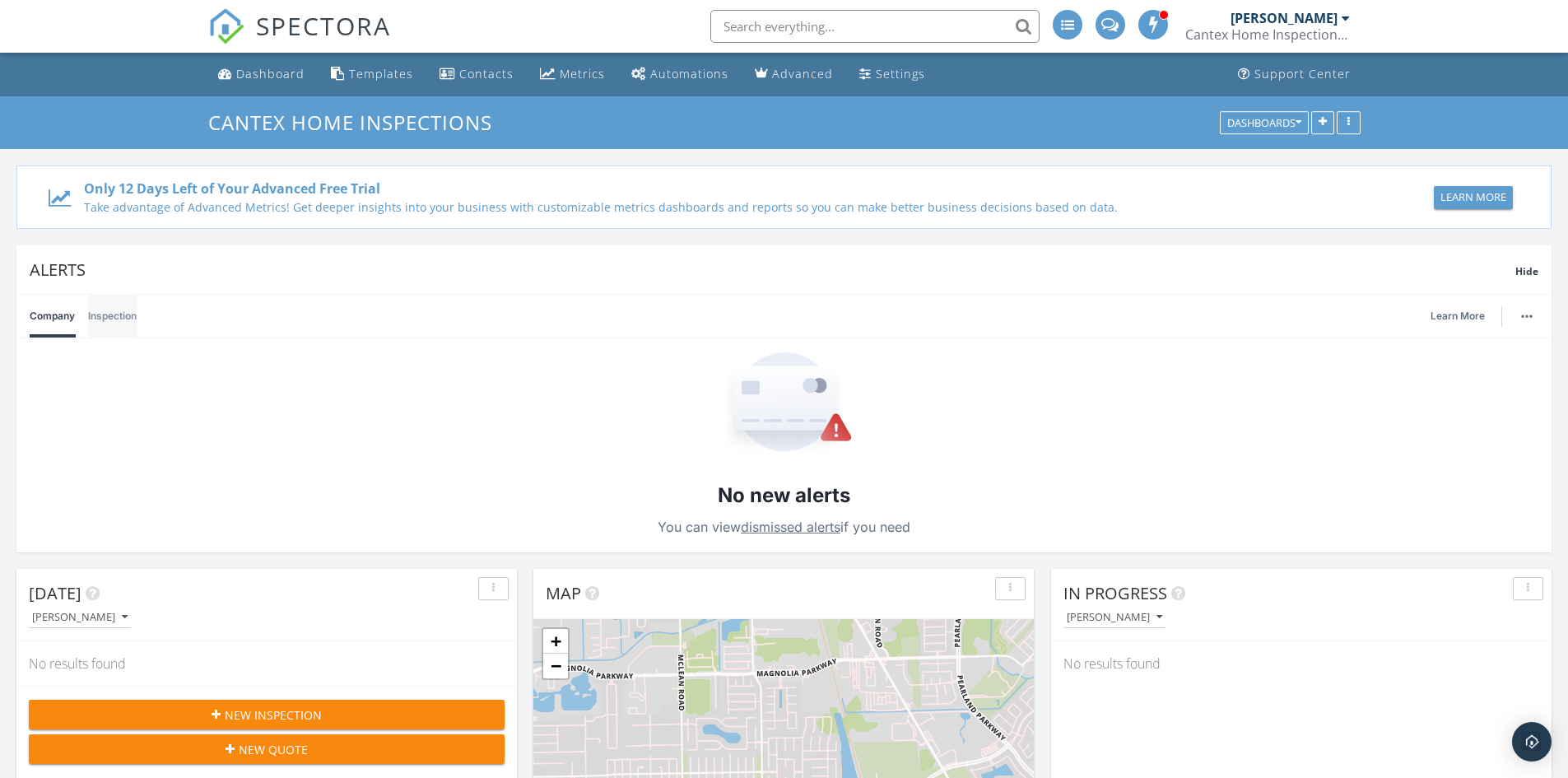
click at [131, 314] on link "Inspection" at bounding box center [112, 316] width 48 height 42
click at [591, 79] on div "Metrics" at bounding box center [582, 74] width 45 height 16
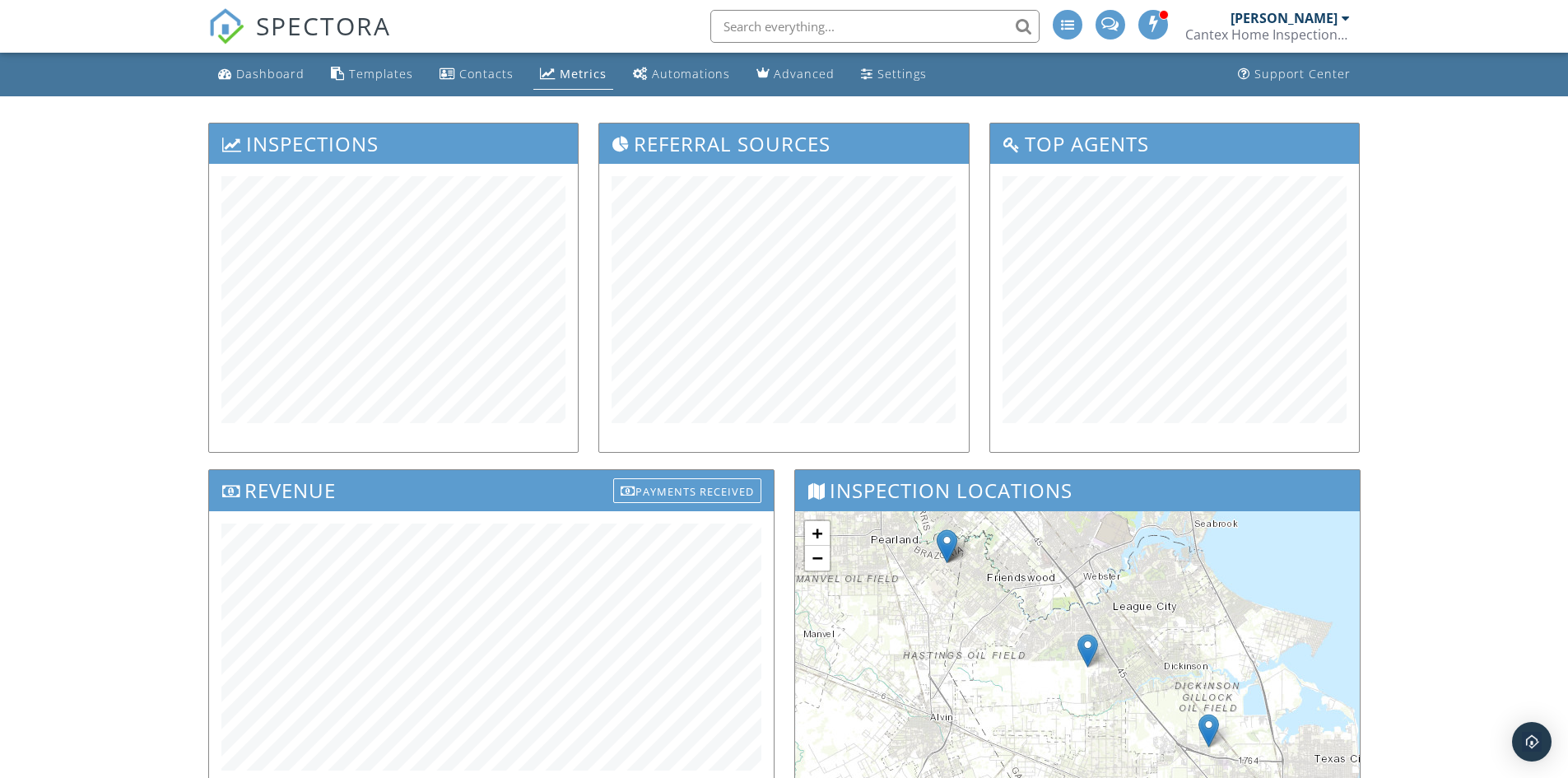
click at [664, 80] on div "Automations" at bounding box center [691, 74] width 78 height 16
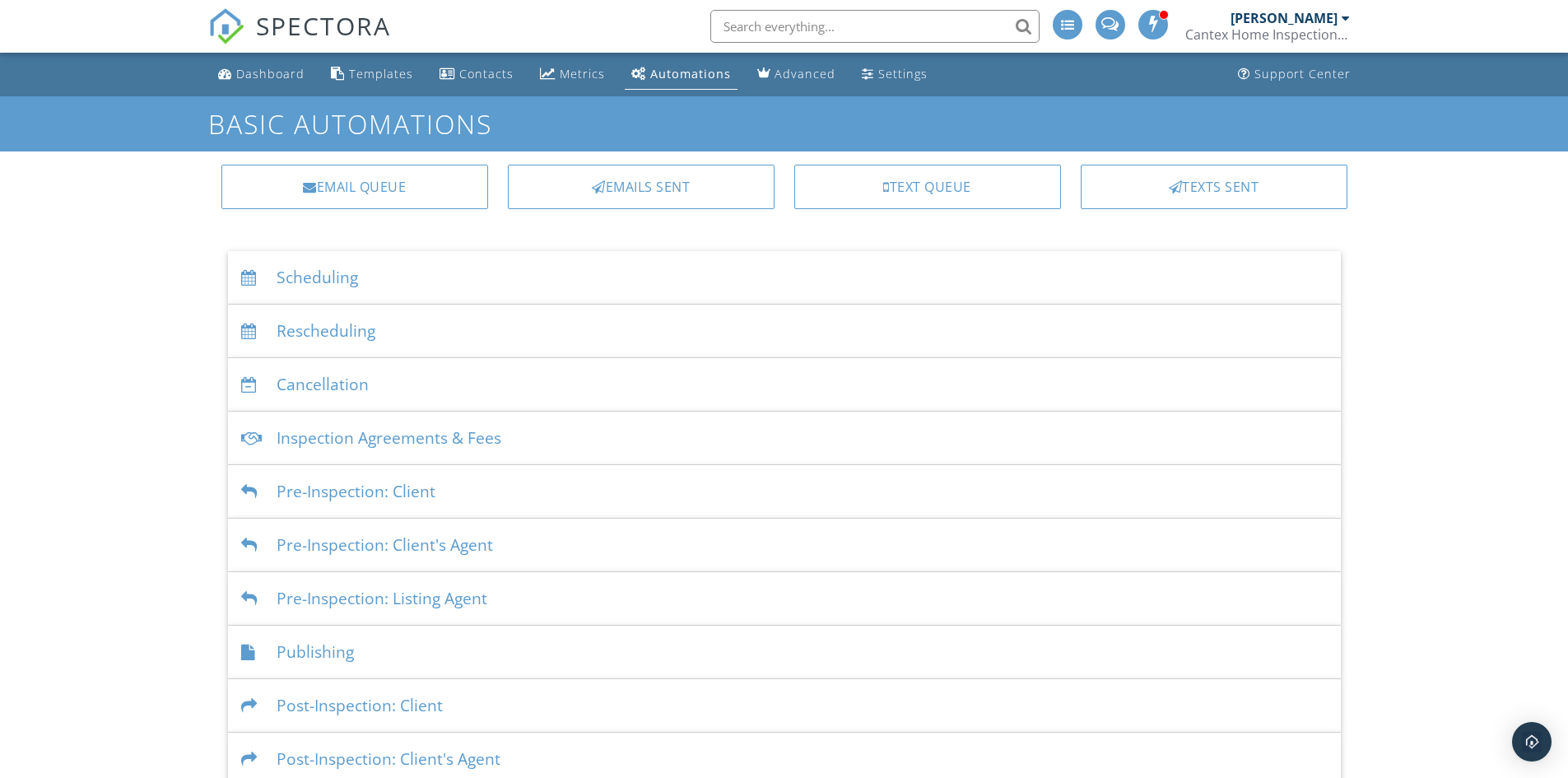
click at [1342, 17] on div at bounding box center [1346, 18] width 8 height 13
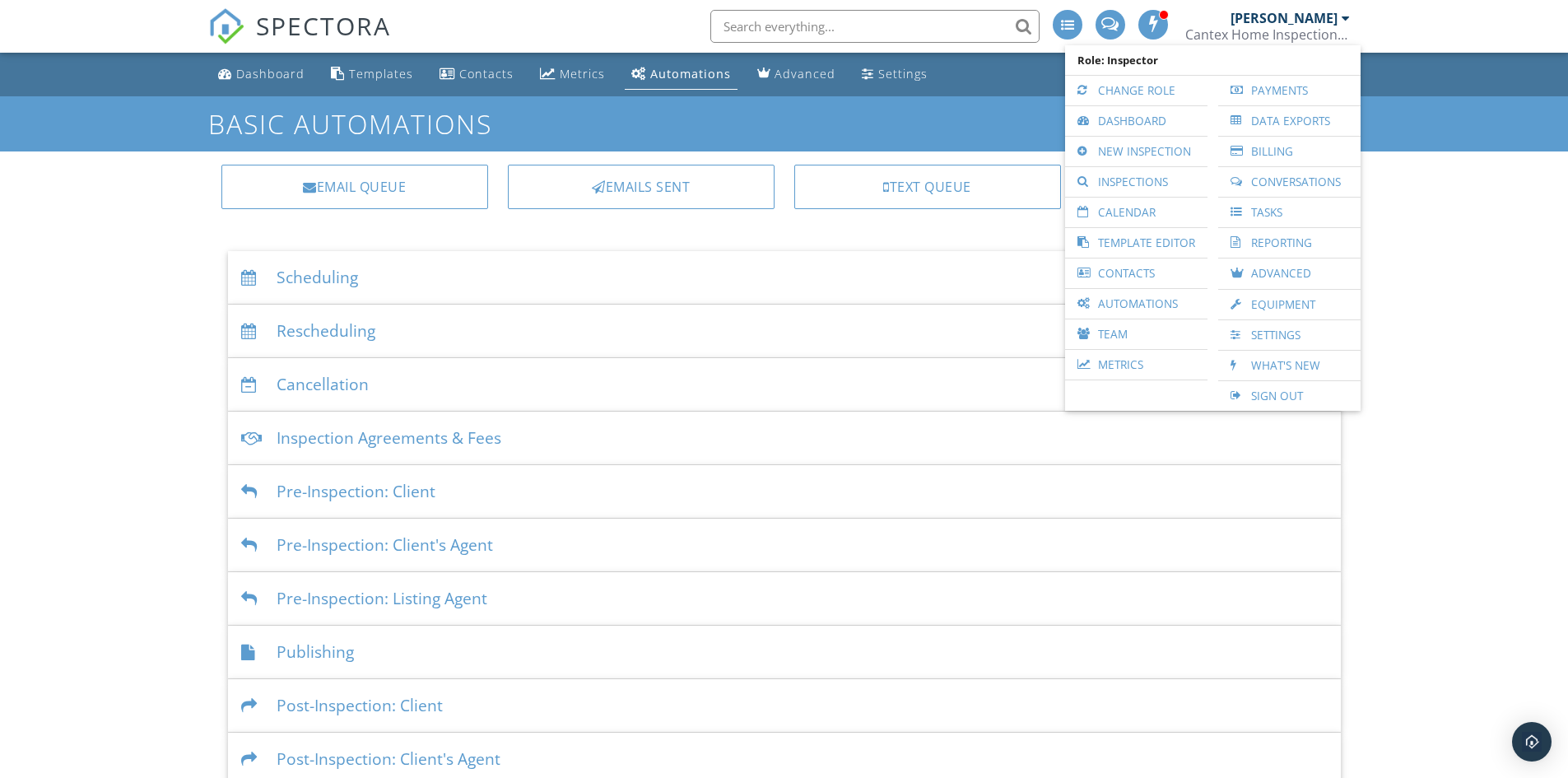
click at [1136, 178] on link "Inspections" at bounding box center [1137, 182] width 126 height 30
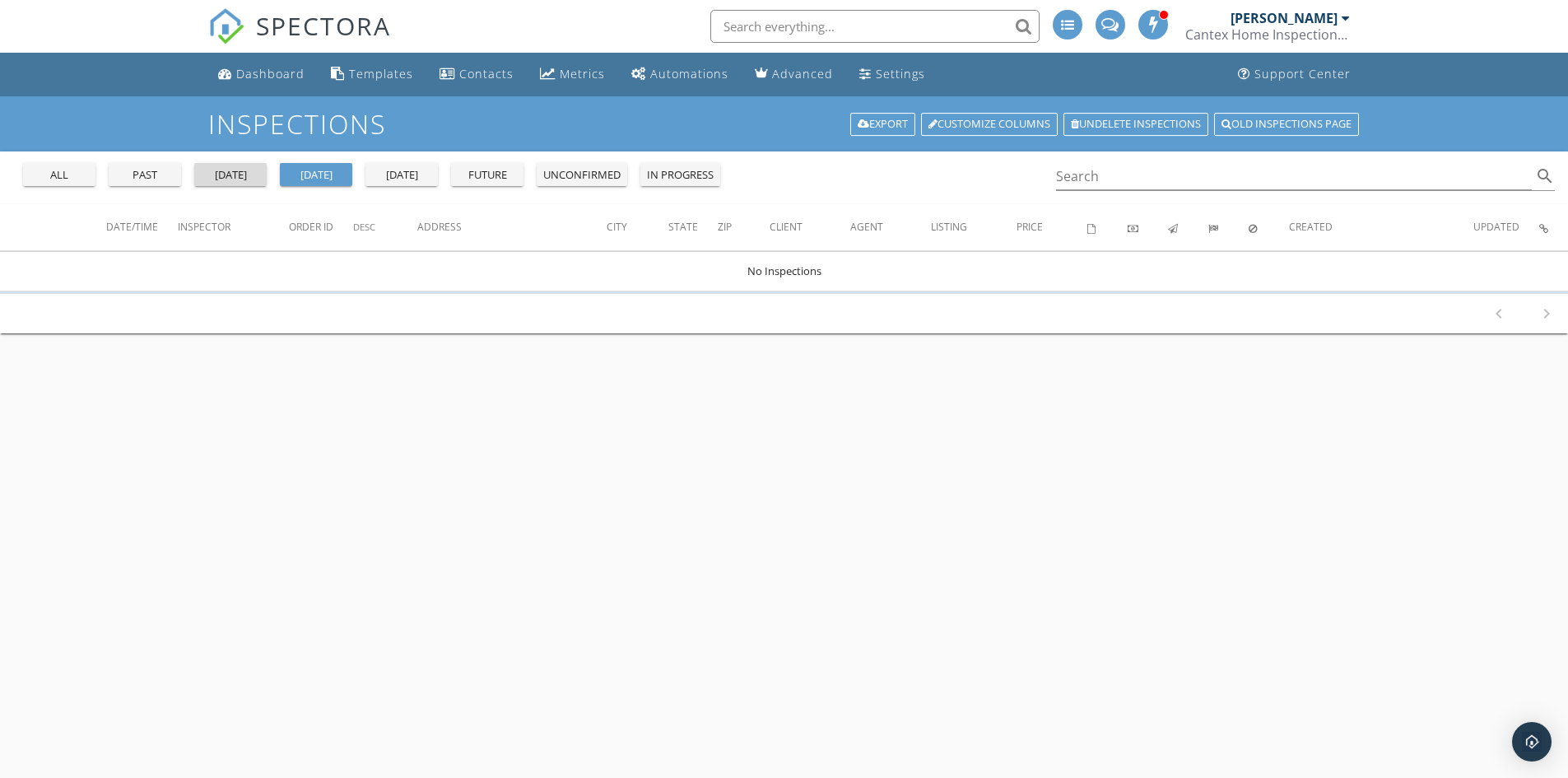
click at [255, 181] on div "yesterday" at bounding box center [231, 175] width 59 height 17
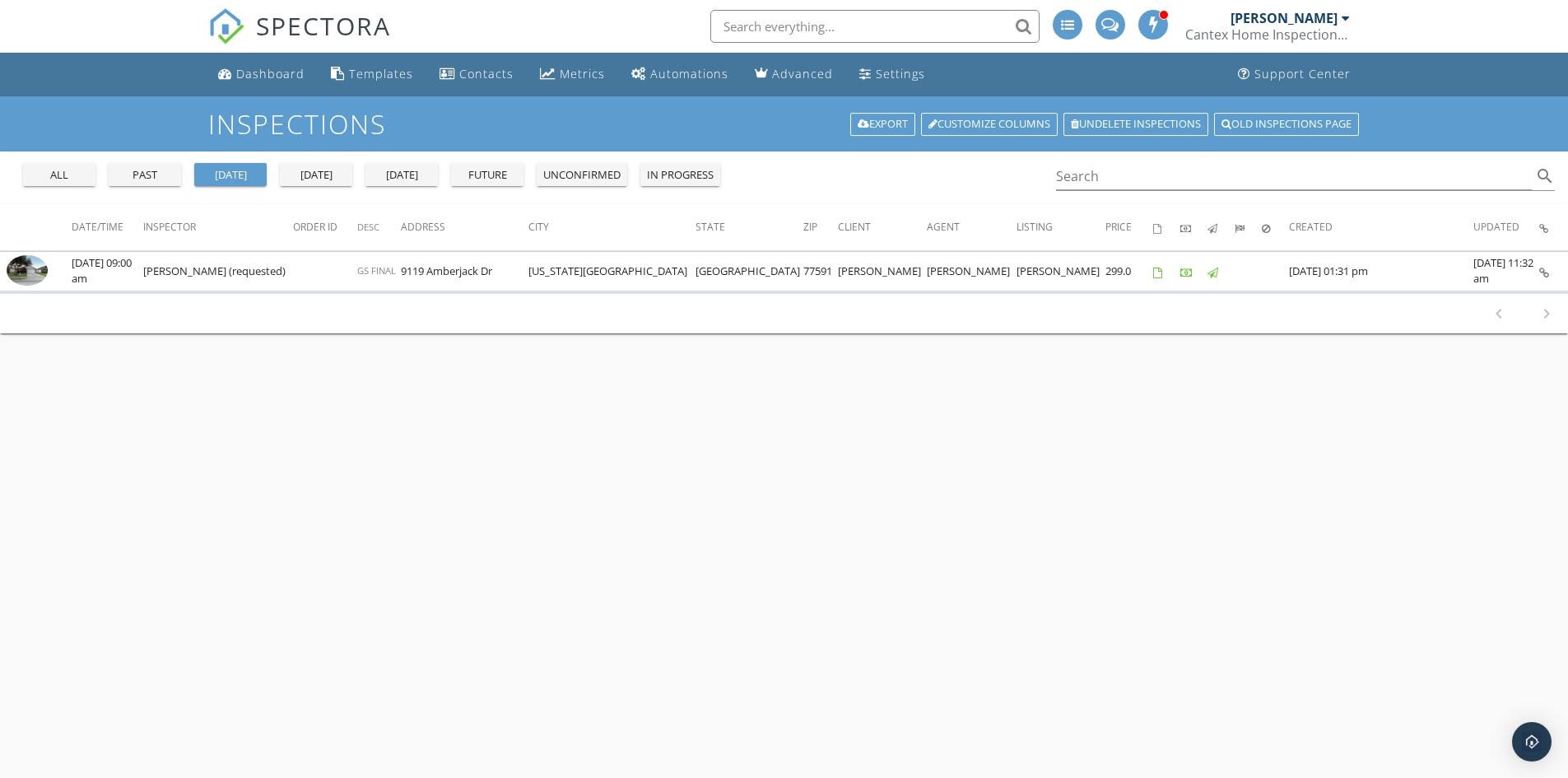
click at [42, 278] on img at bounding box center [28, 271] width 41 height 31
click at [876, 78] on div "Settings" at bounding box center [901, 74] width 49 height 16
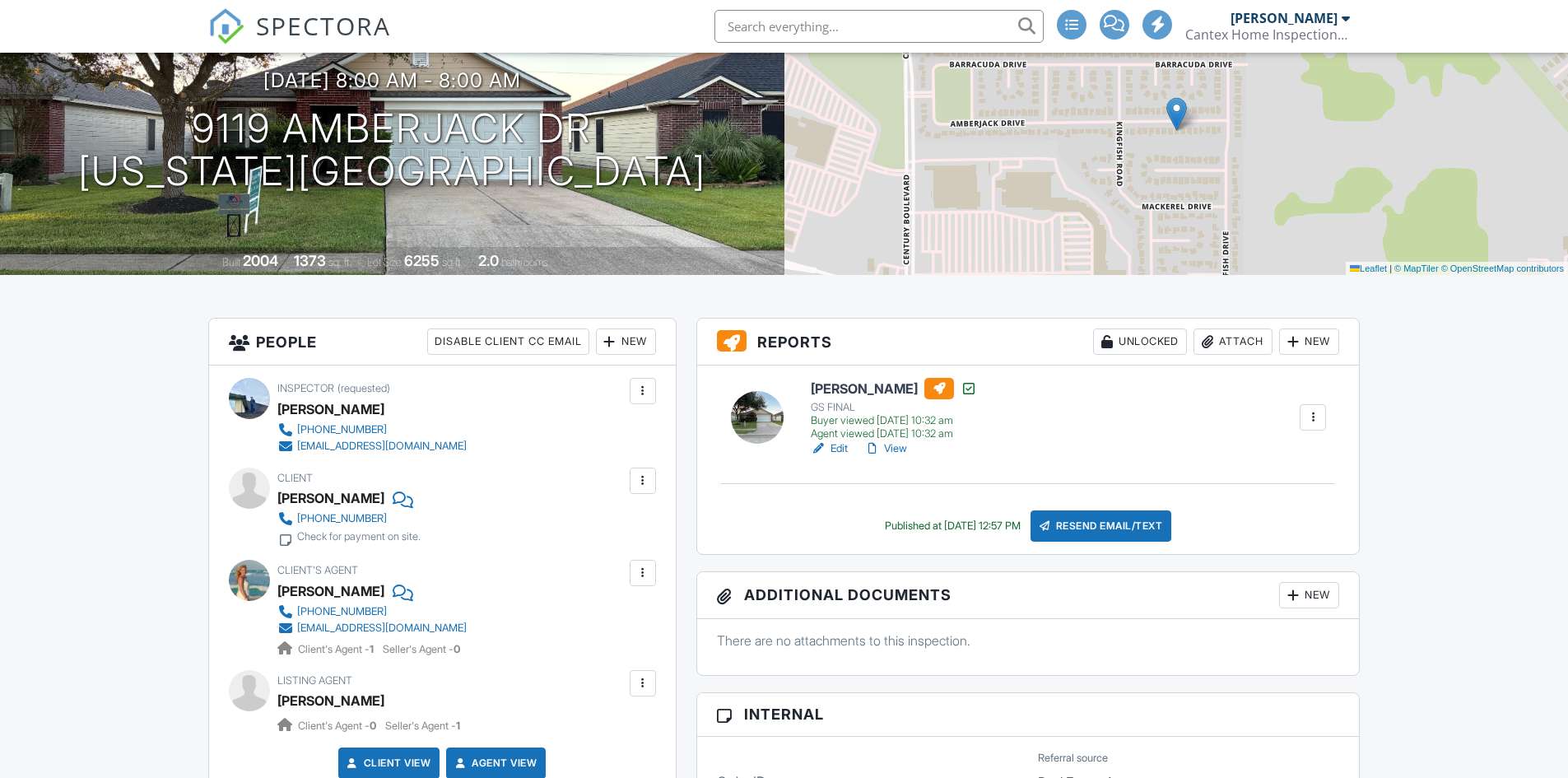
click at [1319, 412] on div at bounding box center [1312, 418] width 17 height 17
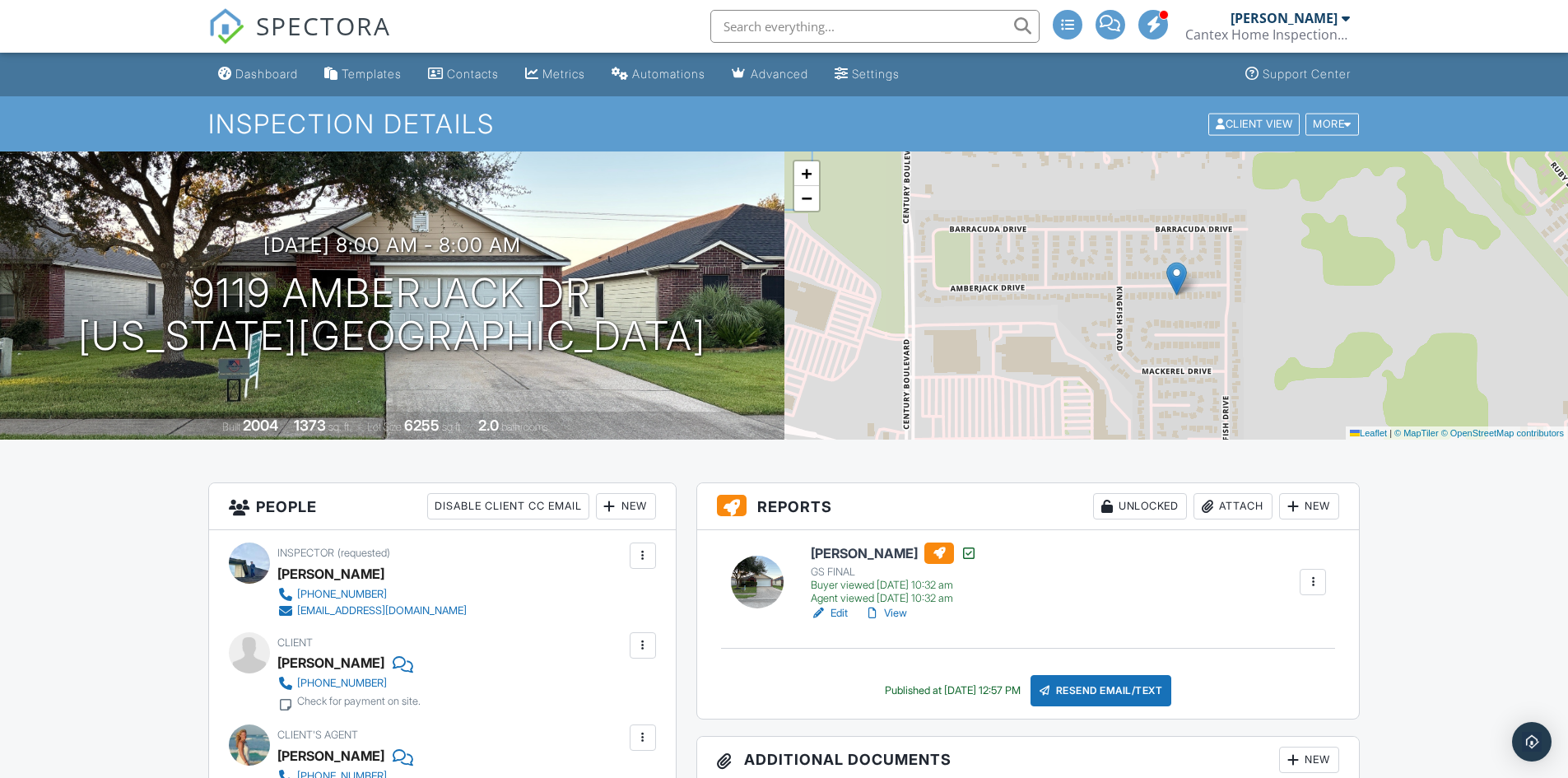
click at [1349, 120] on div at bounding box center [1348, 123] width 8 height 11
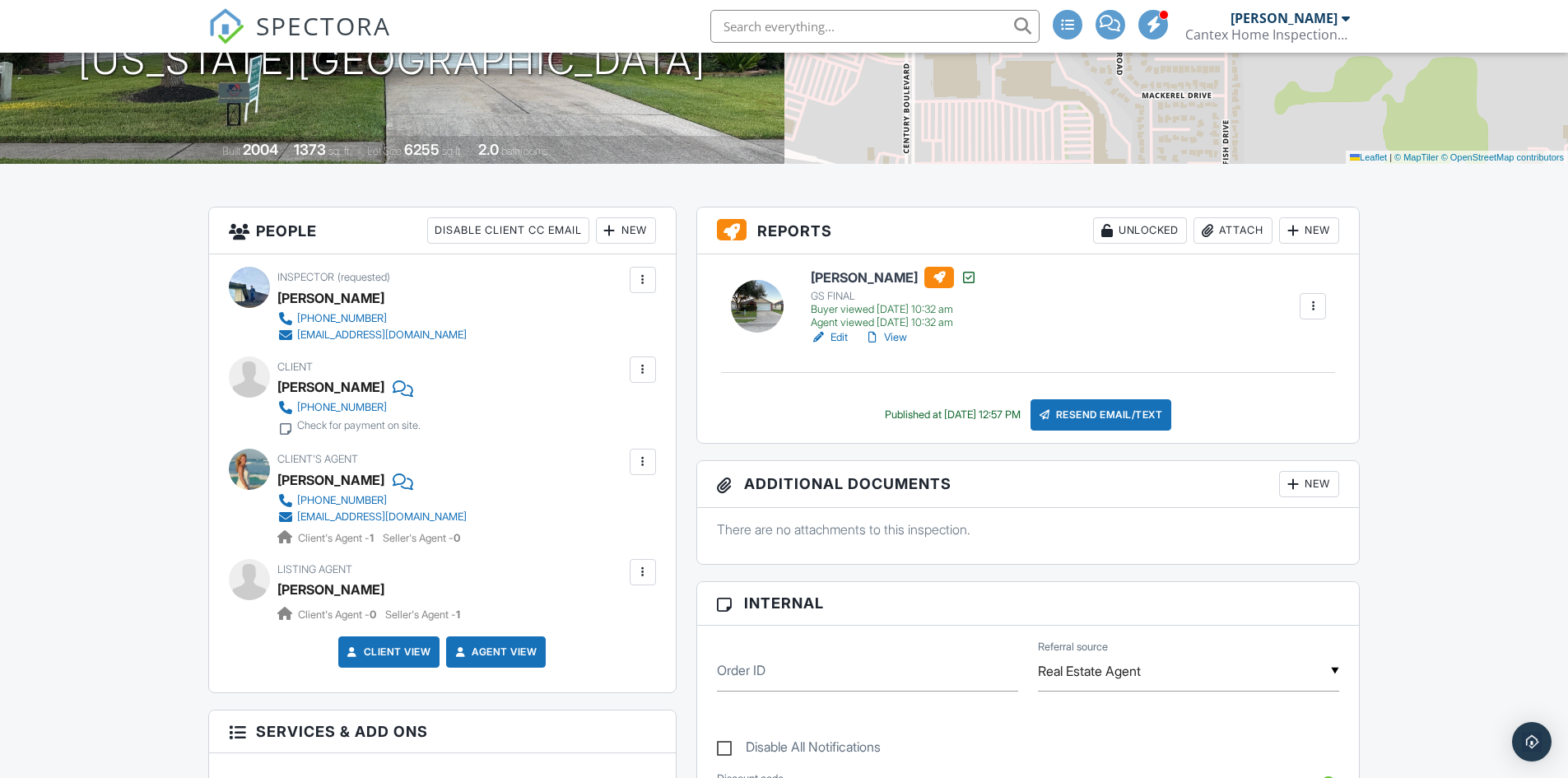
scroll to position [247, 0]
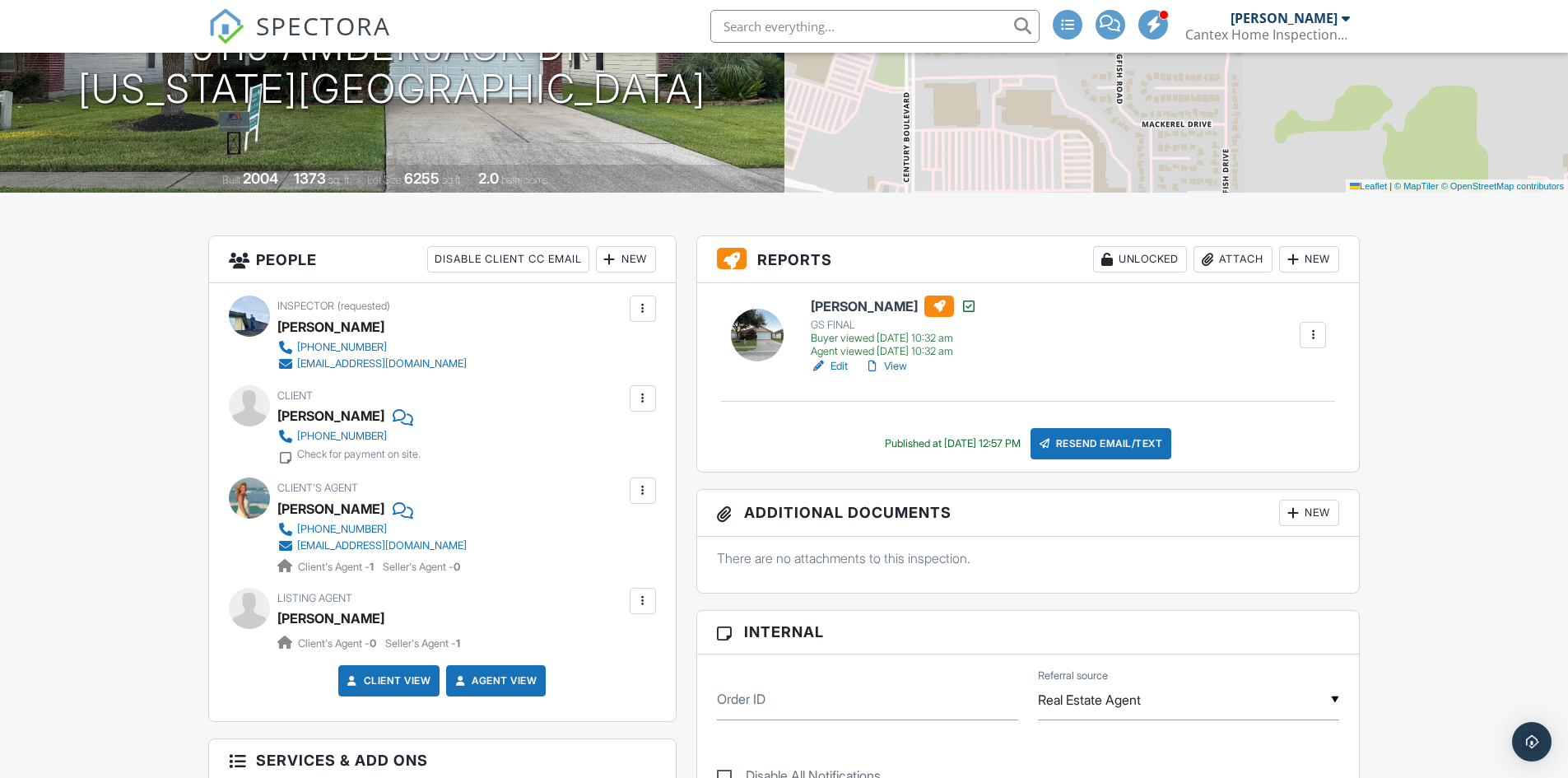
click at [1312, 335] on div at bounding box center [1312, 335] width 17 height 17
click at [1281, 407] on link "View Log" at bounding box center [1282, 409] width 77 height 18
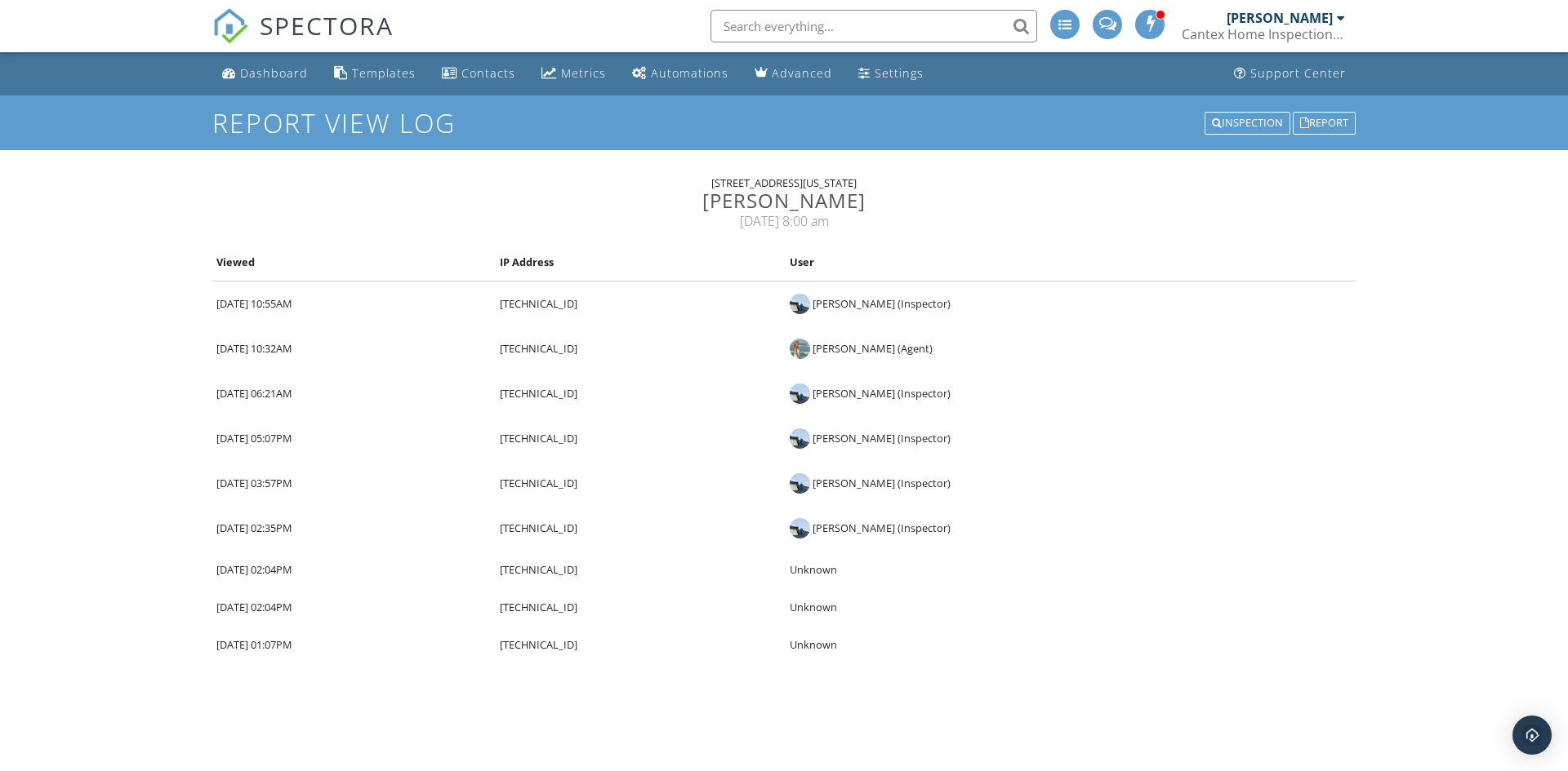
click at [1221, 290] on td "[PERSON_NAME] (Inspector)" at bounding box center [1071, 303] width 570 height 46
click at [1328, 122] on div "Report" at bounding box center [1324, 122] width 63 height 23
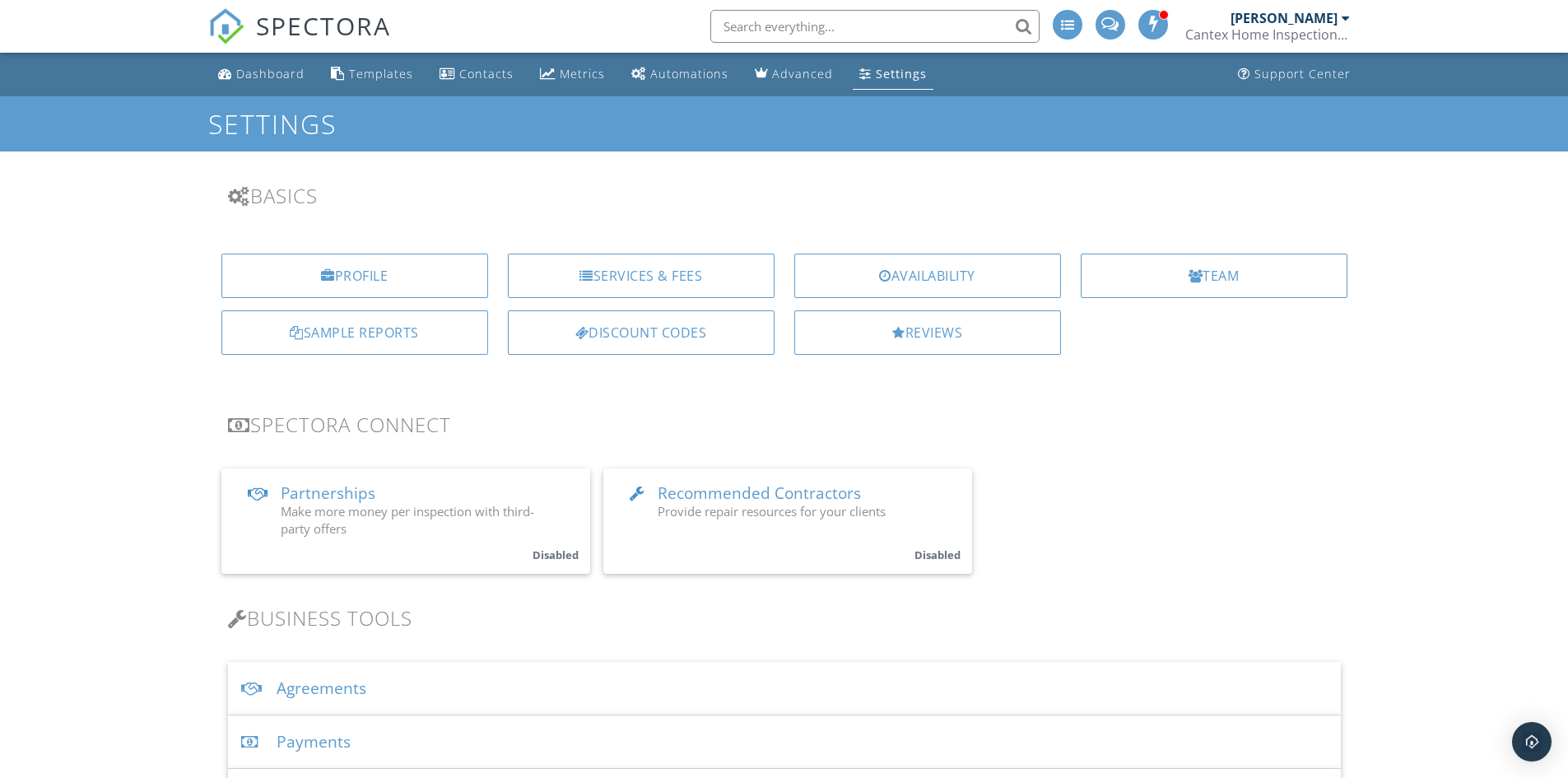
click at [365, 336] on div "Sample Reports" at bounding box center [354, 333] width 266 height 44
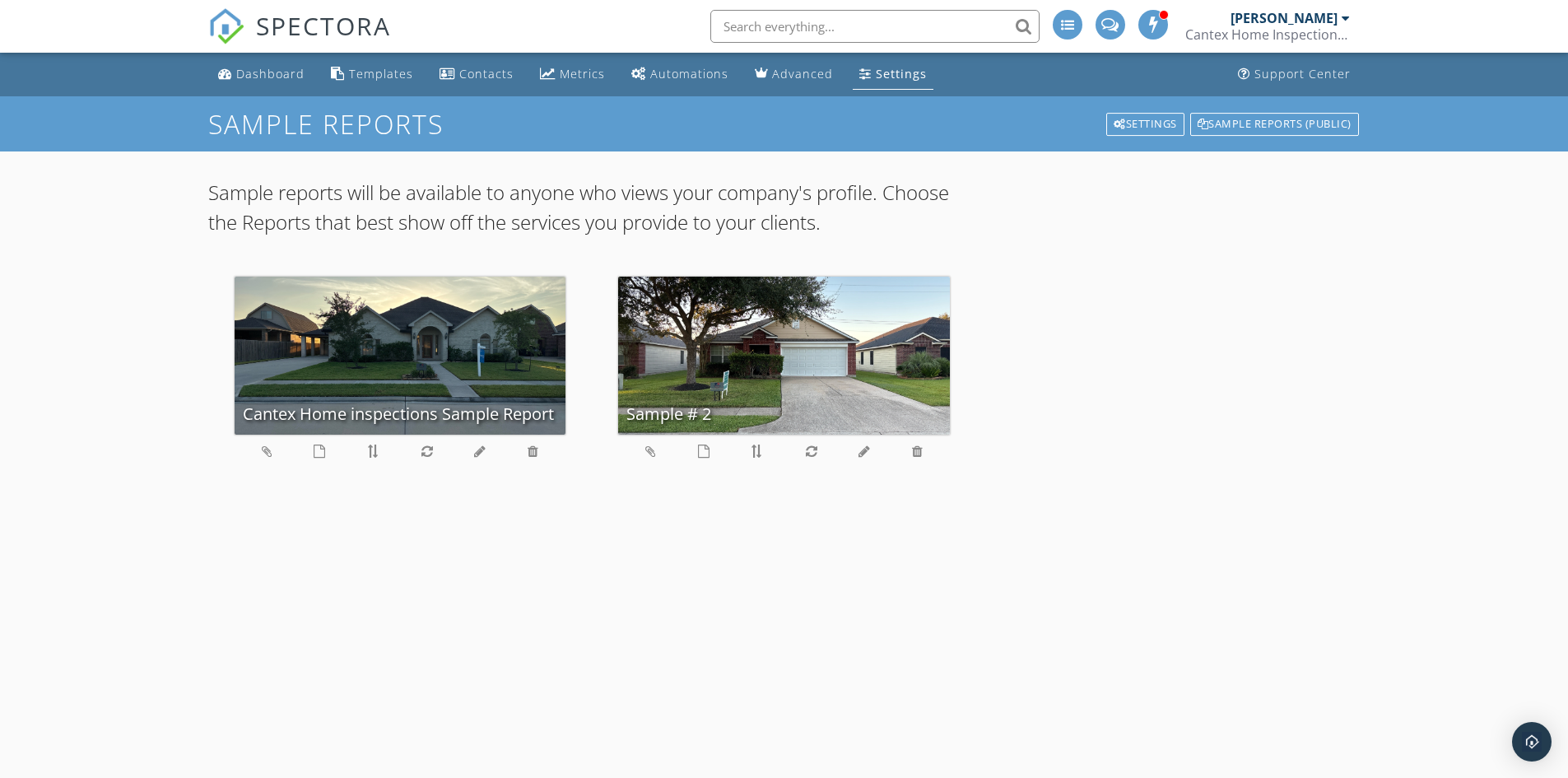
click at [837, 395] on div "Sample # 2" at bounding box center [784, 355] width 332 height 158
click at [704, 451] on icon at bounding box center [705, 451] width 12 height 13
click at [269, 73] on div "Dashboard" at bounding box center [269, 74] width 68 height 16
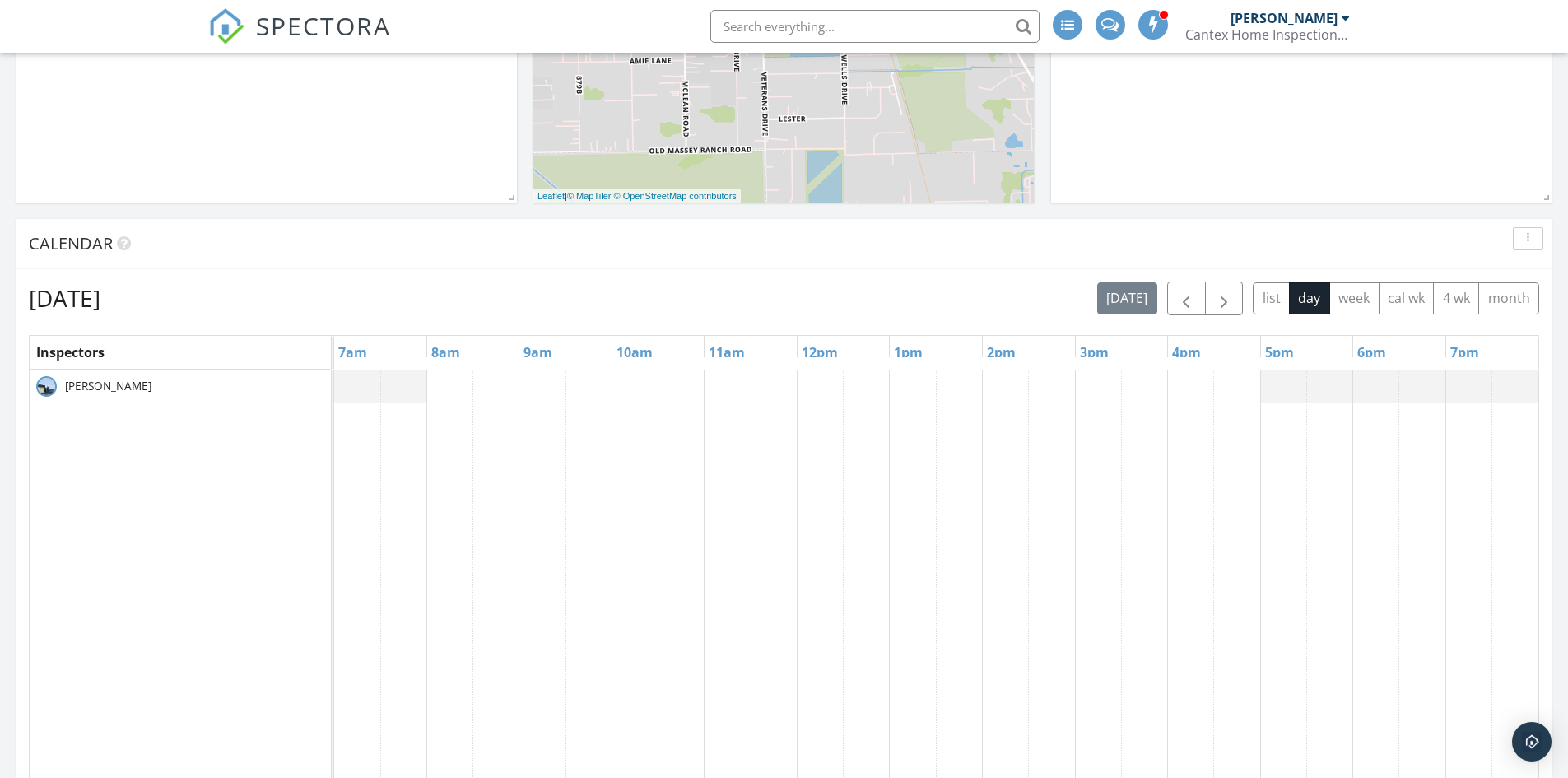
scroll to position [577, 0]
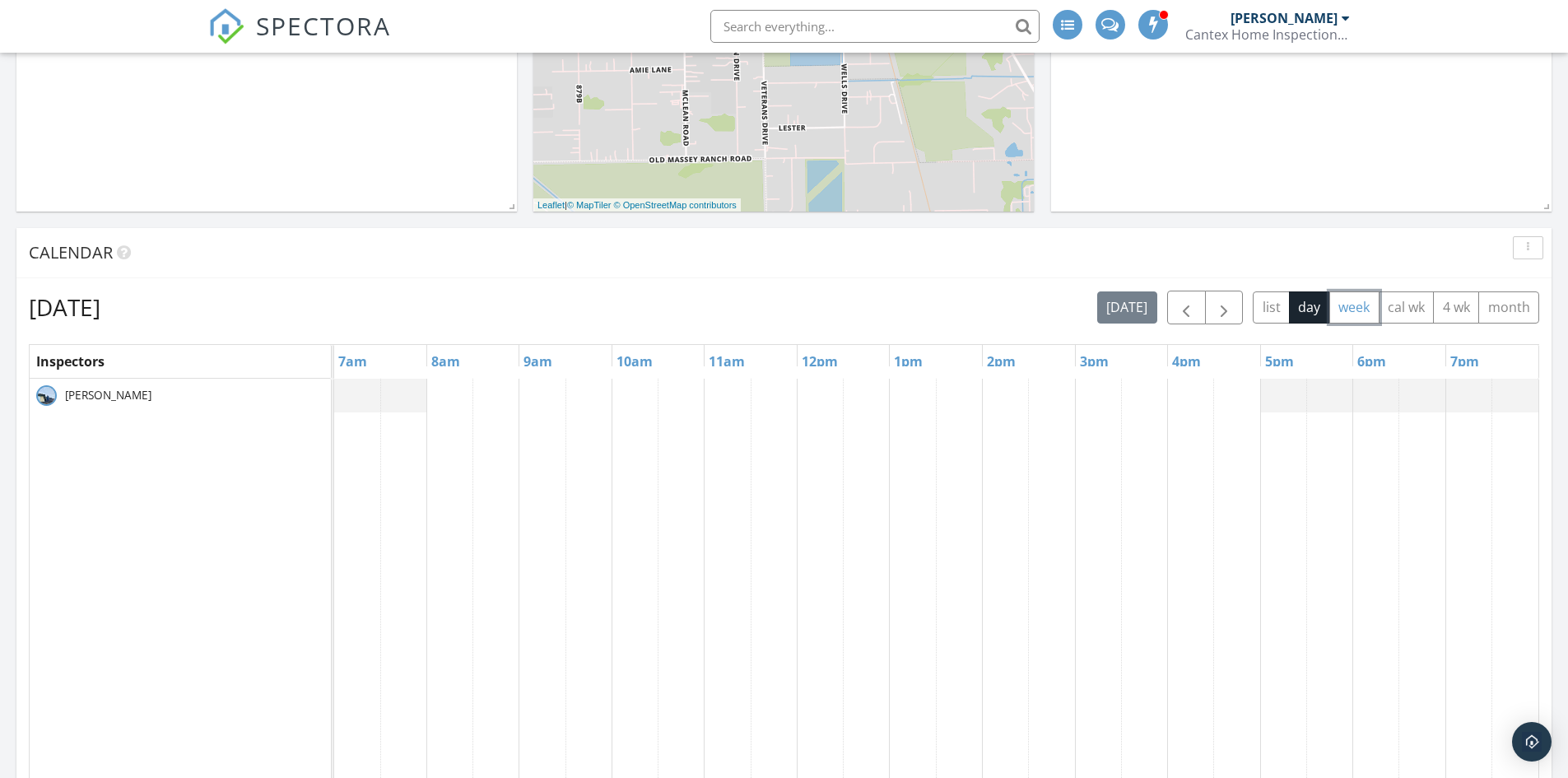
click at [1358, 310] on button "week" at bounding box center [1354, 307] width 50 height 33
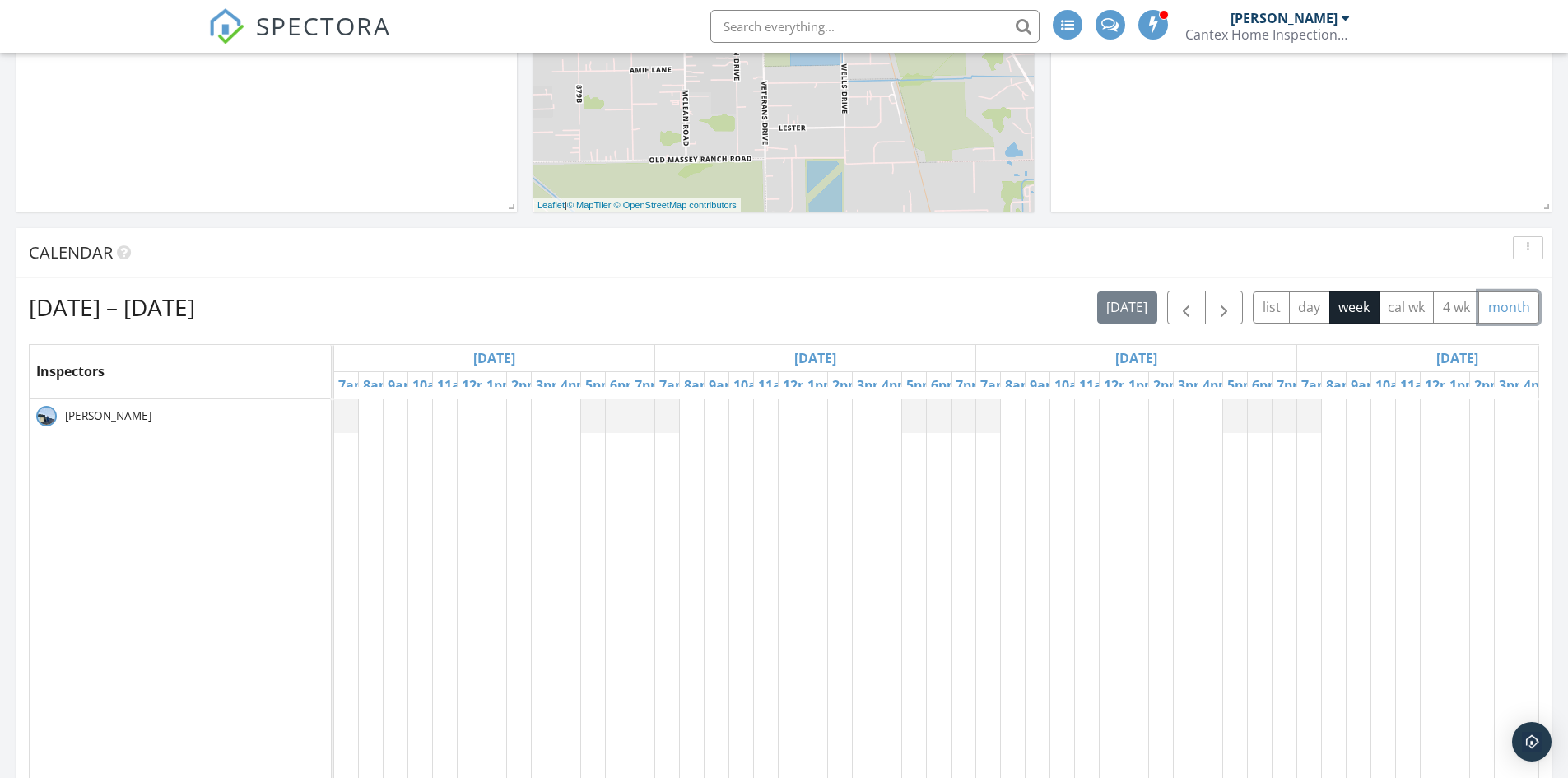
click at [1483, 308] on button "month" at bounding box center [1509, 307] width 61 height 33
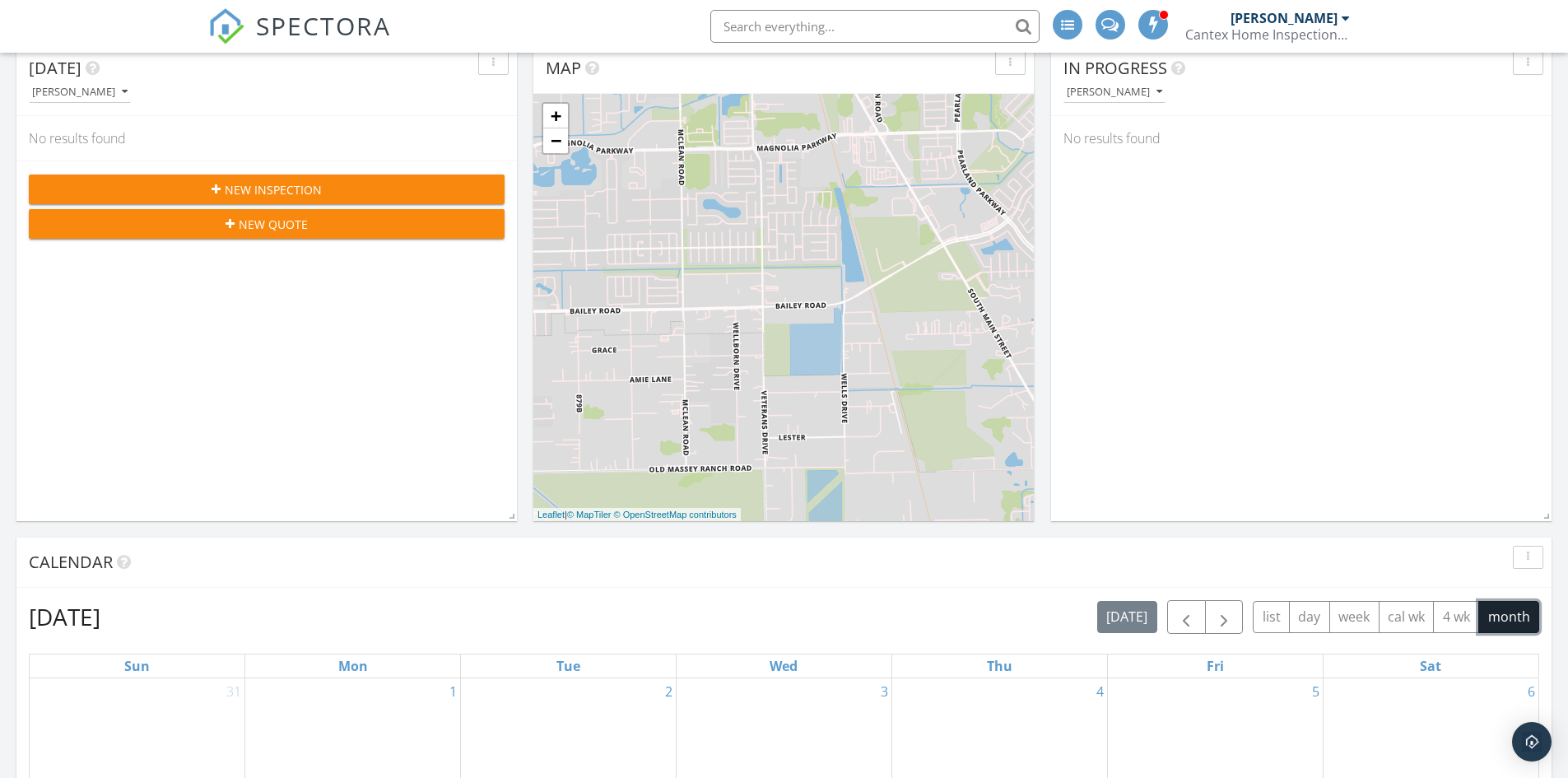
scroll to position [0, 0]
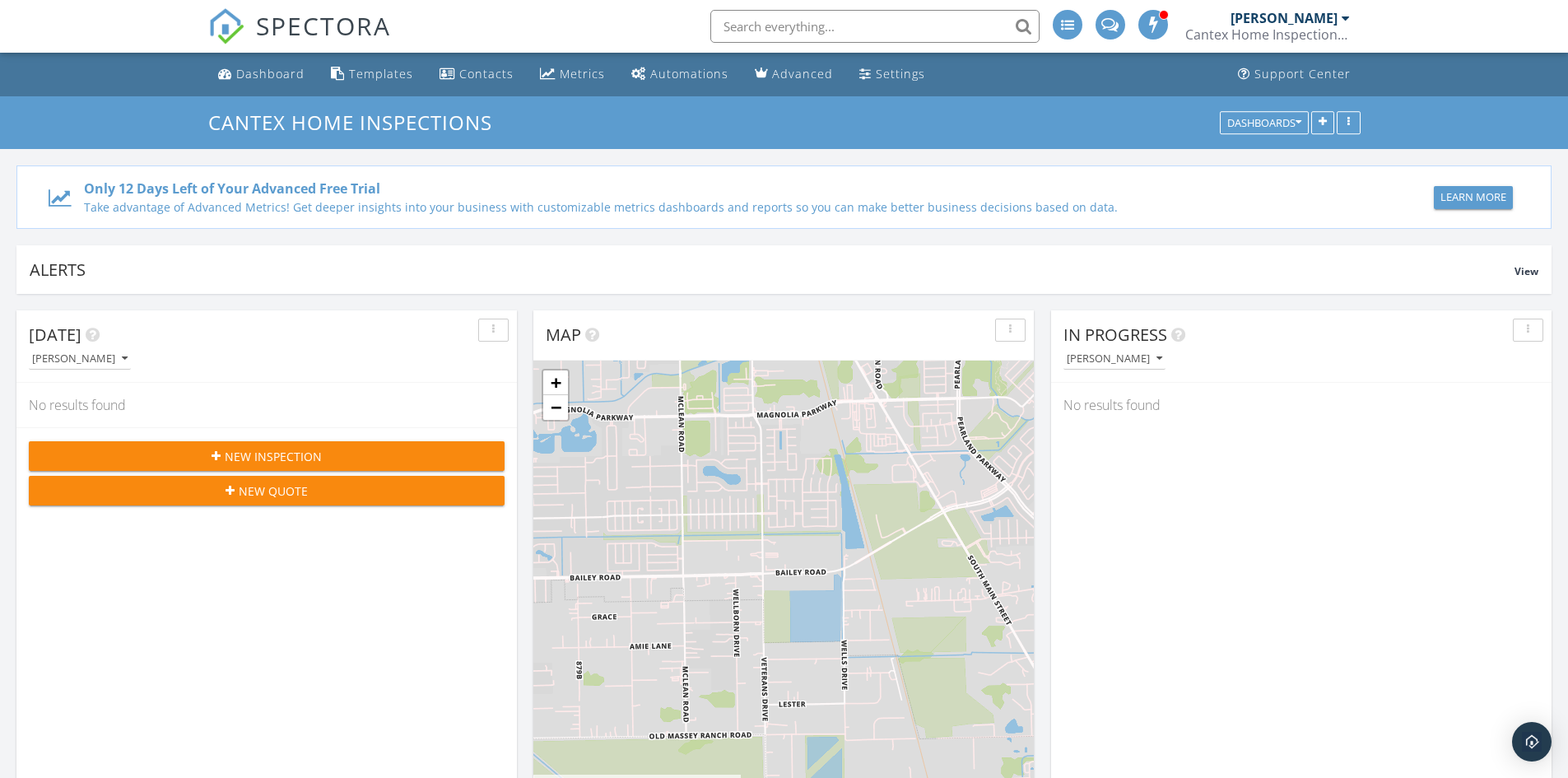
click at [1159, 37] on div at bounding box center [1154, 25] width 30 height 30
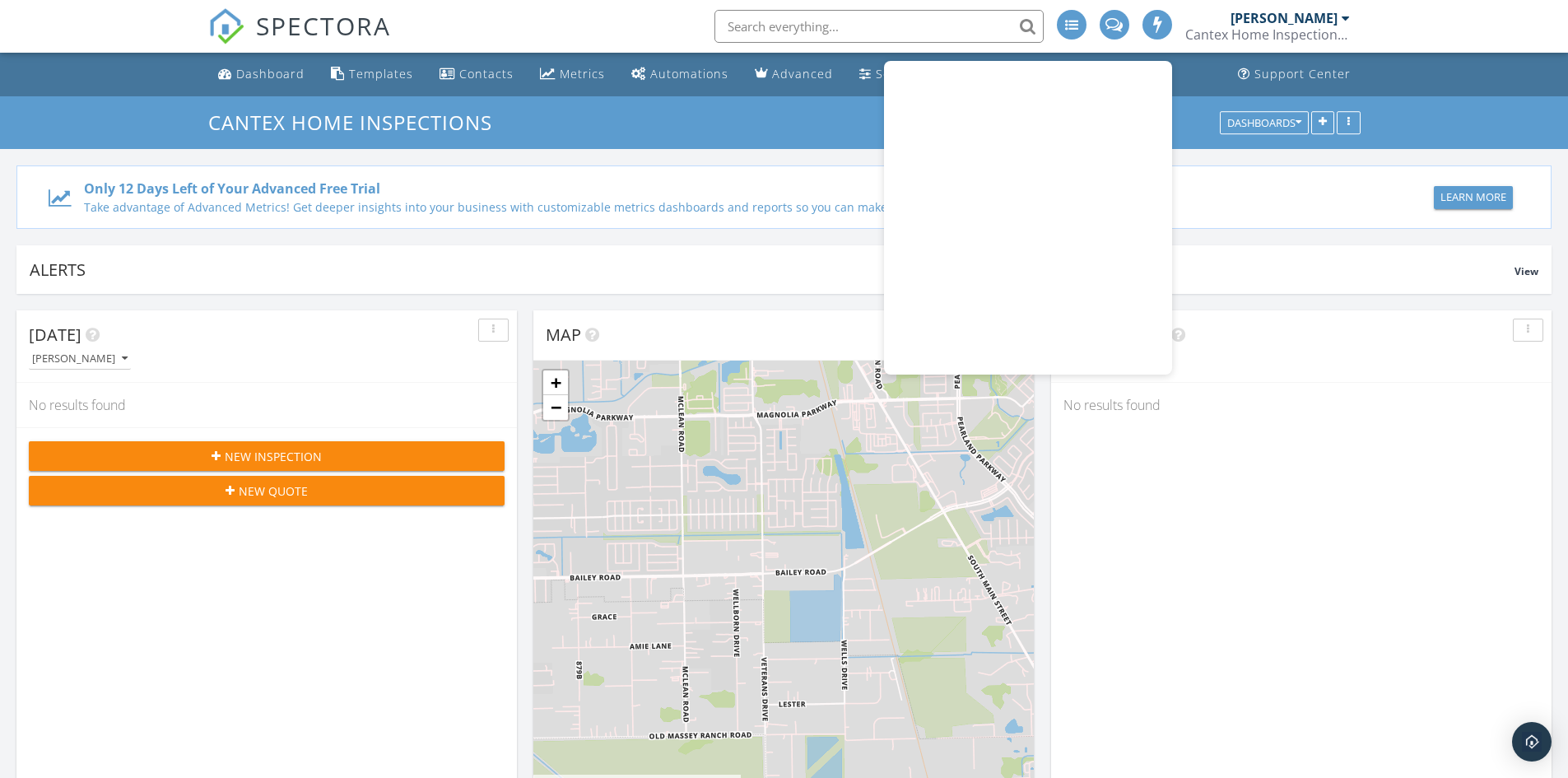
click at [1109, 31] on span at bounding box center [1115, 23] width 18 height 15
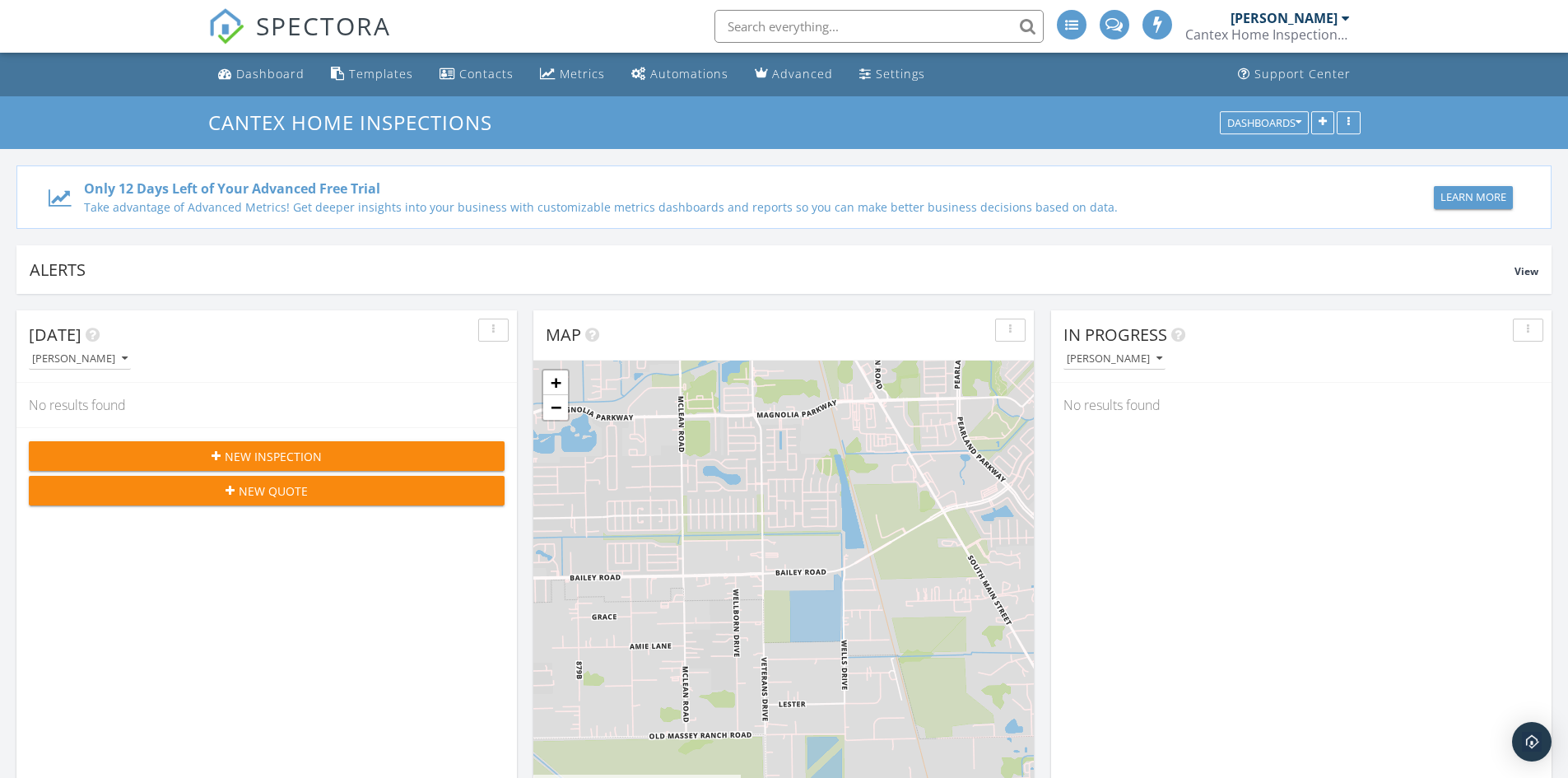
click at [1076, 27] on span at bounding box center [1072, 24] width 13 height 13
